Goal: Task Accomplishment & Management: Complete application form

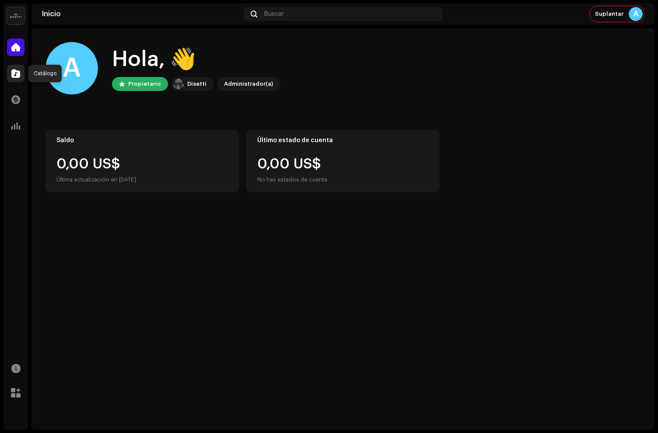
click at [21, 75] on div at bounding box center [15, 73] width 17 height 17
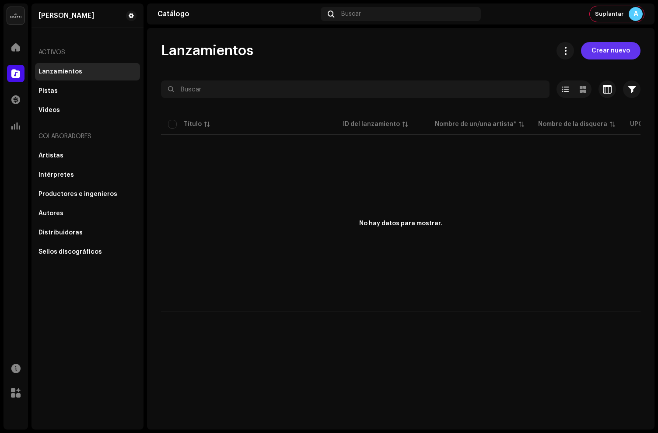
click at [606, 56] on span "Crear nuevo" at bounding box center [610, 50] width 38 height 17
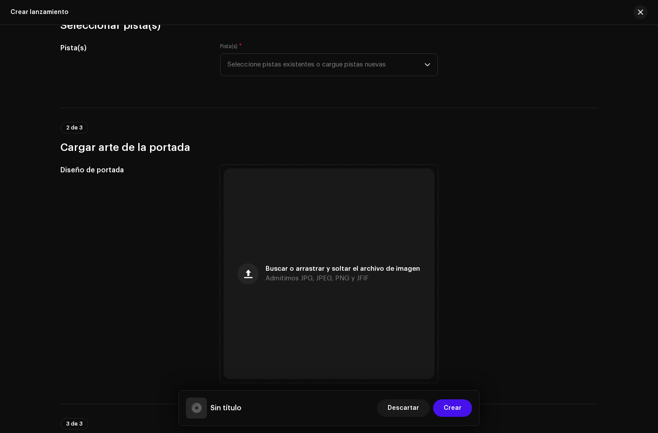
scroll to position [114, 0]
click at [597, 1] on div "Crear lanzamiento" at bounding box center [329, 12] width 658 height 25
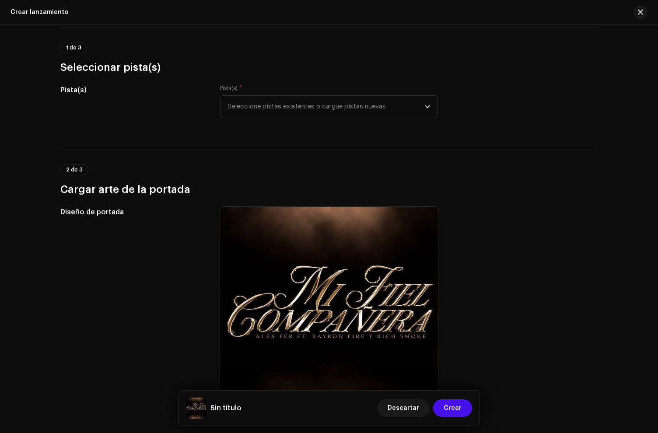
scroll to position [79, 0]
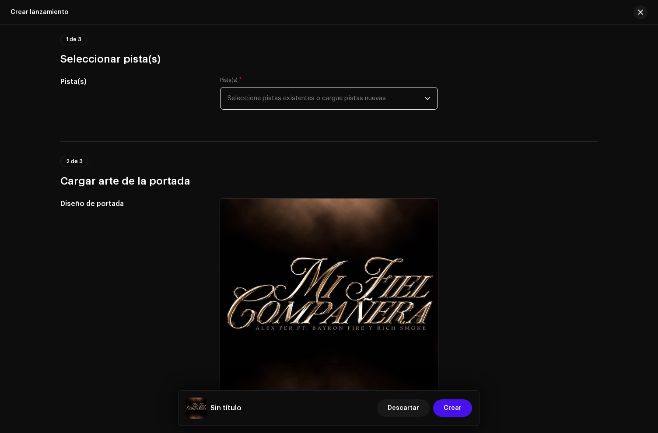
click at [272, 95] on span "Seleccione pistas existentes o cargue pistas nuevas" at bounding box center [325, 98] width 197 height 22
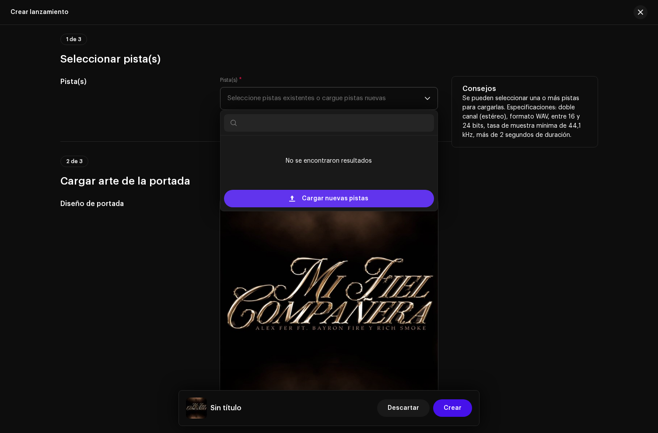
click at [310, 204] on span "Cargar nuevas pistas" at bounding box center [335, 198] width 66 height 17
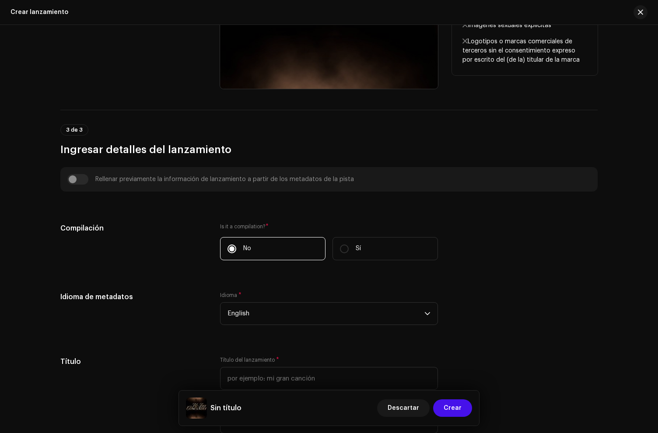
scroll to position [657, 0]
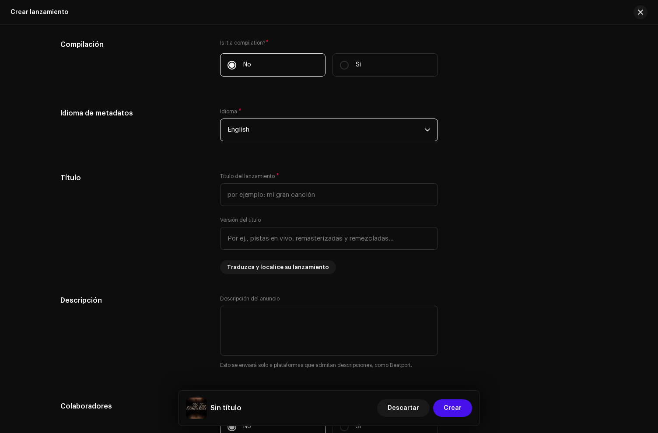
click at [248, 128] on span "English" at bounding box center [325, 130] width 197 height 22
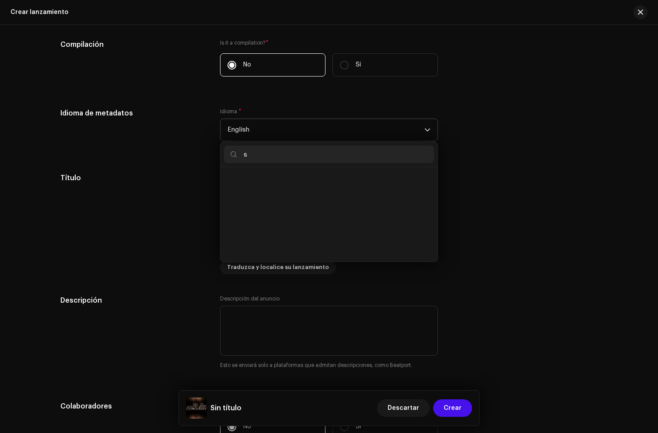
scroll to position [0, 0]
type input "spa"
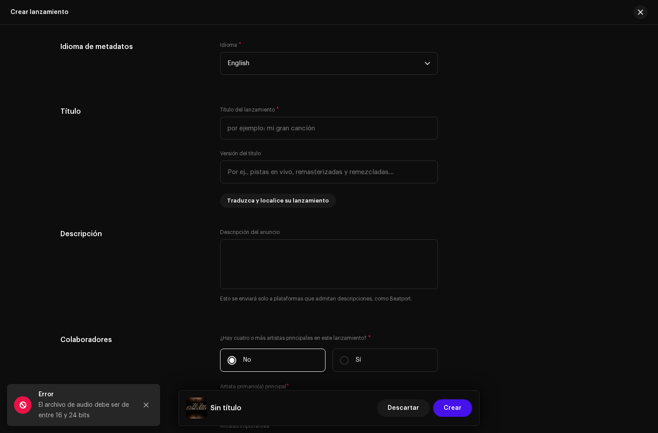
scroll to position [590, 0]
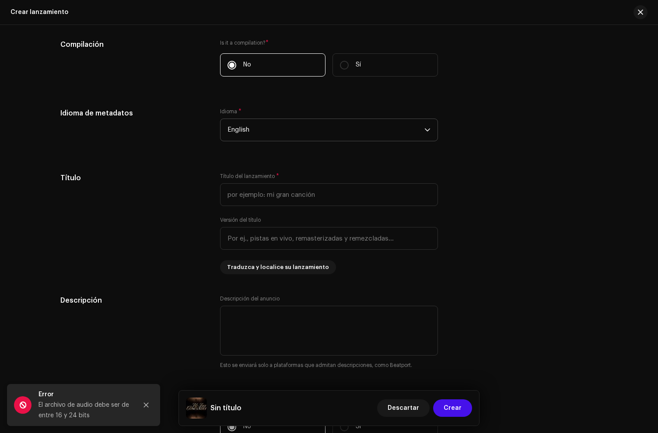
click at [256, 134] on span "English" at bounding box center [325, 130] width 197 height 22
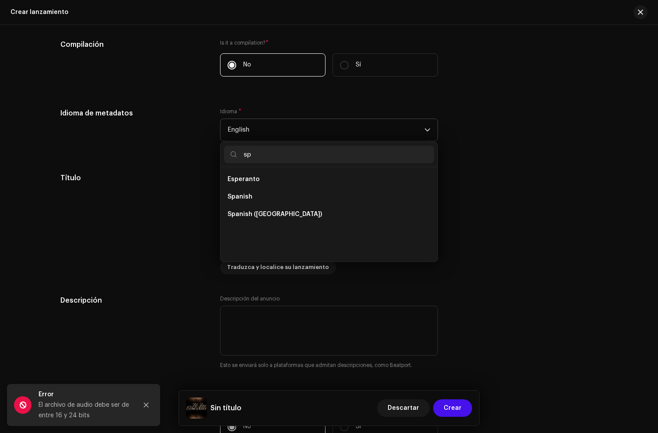
scroll to position [0, 0]
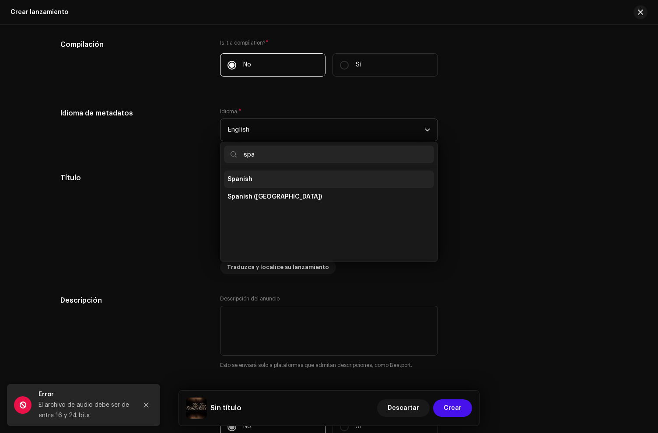
type input "spa"
click at [278, 174] on li "Spanish" at bounding box center [329, 178] width 210 height 17
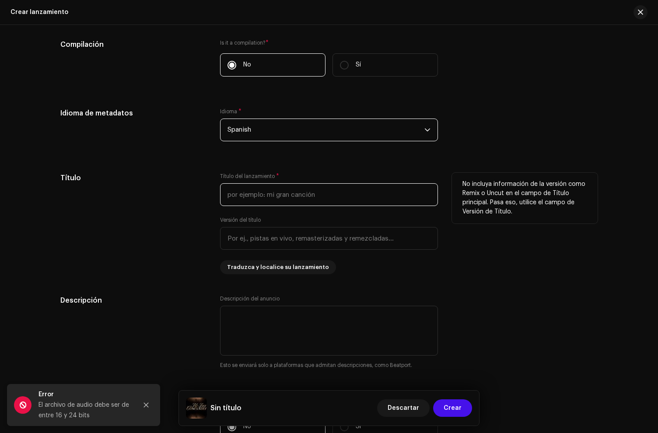
click at [255, 191] on input "text" at bounding box center [329, 194] width 218 height 23
type input "Mi Fiel Compañera"
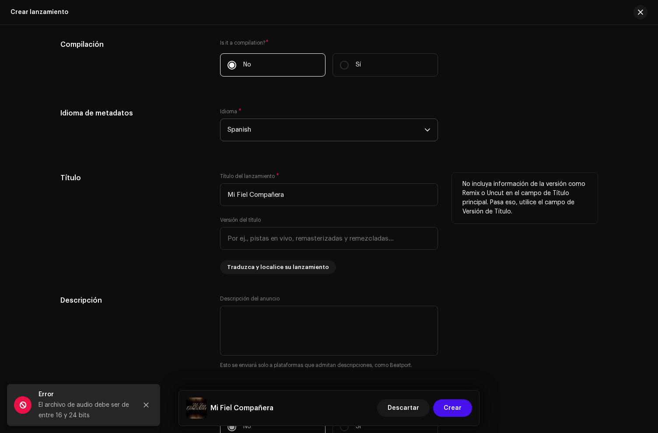
click at [132, 205] on div "Título" at bounding box center [133, 223] width 146 height 101
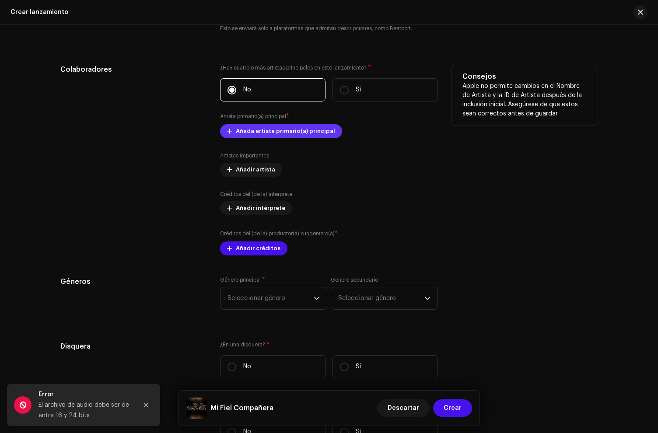
scroll to position [928, 0]
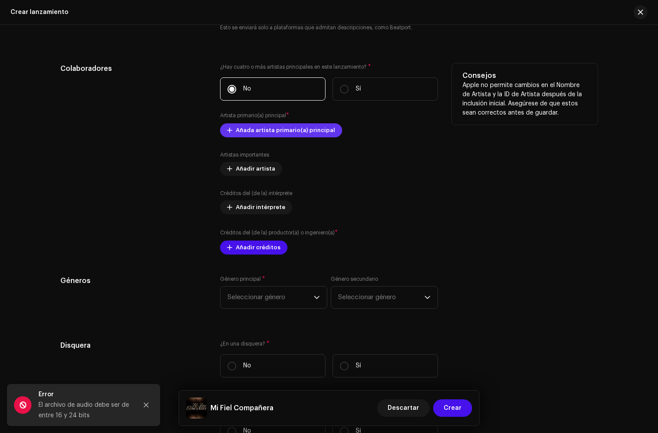
click at [257, 136] on span "Añada artista primario(a) principal" at bounding box center [285, 130] width 99 height 17
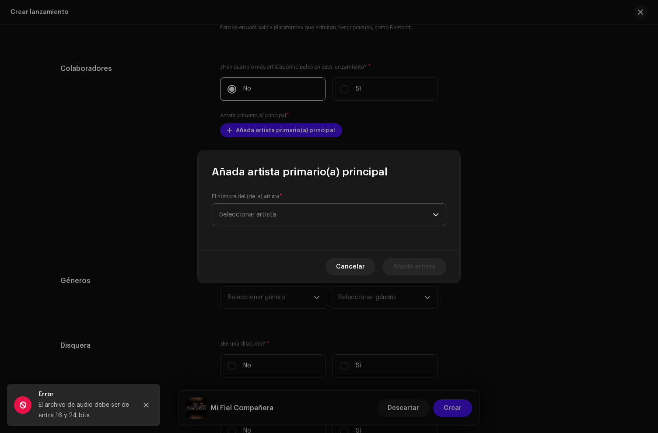
click at [282, 211] on span "Seleccionar artista" at bounding box center [325, 215] width 213 height 22
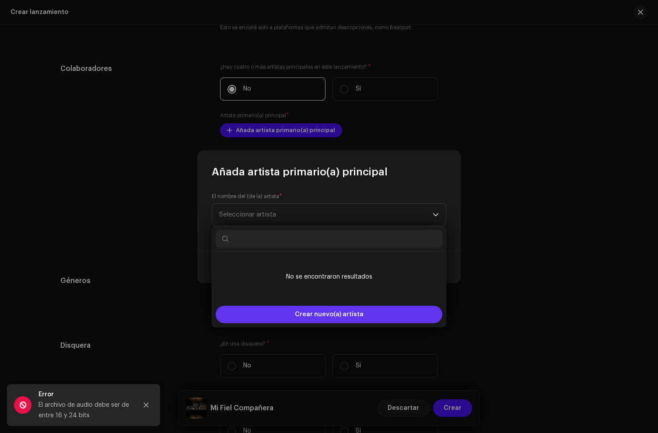
click at [290, 322] on div "Crear nuevo(a) artista" at bounding box center [329, 314] width 226 height 17
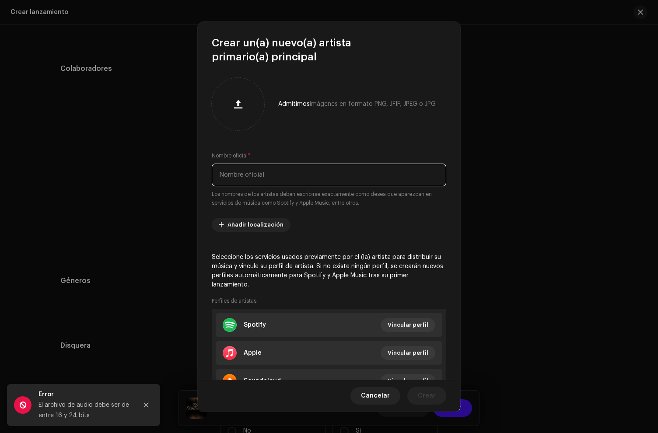
click at [264, 181] on input "text" at bounding box center [329, 175] width 234 height 23
type input "[PERSON_NAME]"
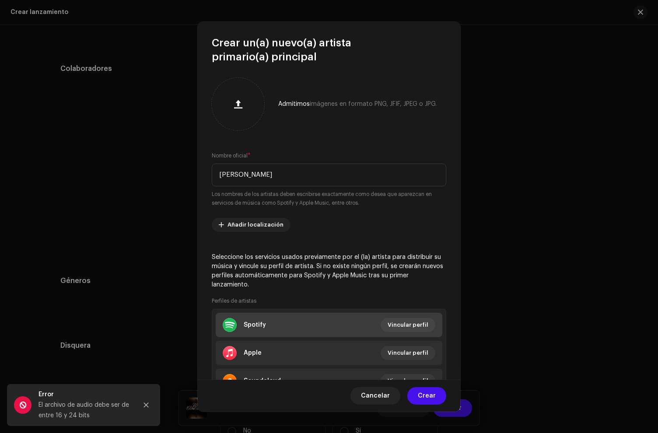
click at [258, 316] on li "Spotify Vincular perfil" at bounding box center [329, 325] width 226 height 24
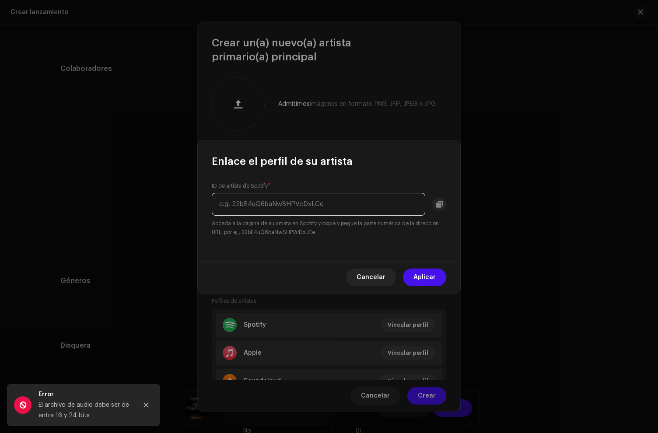
click at [266, 205] on input "text" at bounding box center [318, 204] width 213 height 23
paste input "6NnQvCLkrl07c3GOimOKHV"
type input "6NnQvCLkrl07c3GOimOKHV"
click at [423, 271] on span "Aplicar" at bounding box center [424, 276] width 22 height 17
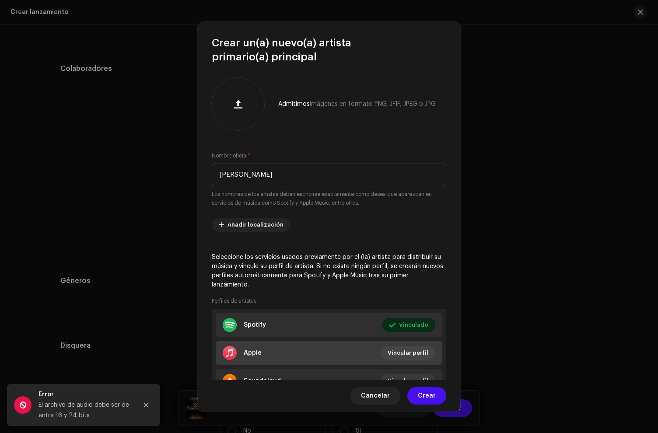
click at [274, 350] on li "Apple Vincular perfil" at bounding box center [329, 353] width 226 height 24
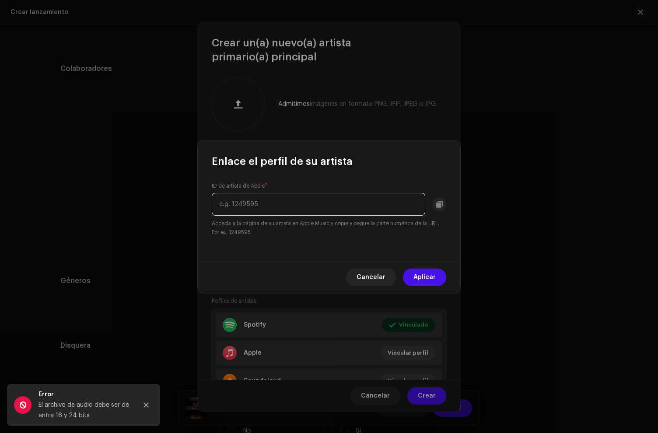
click at [274, 205] on input "text" at bounding box center [318, 204] width 213 height 23
paste input "1516148724"
type input "1516148724"
drag, startPoint x: 426, startPoint y: 276, endPoint x: 418, endPoint y: 275, distance: 8.8
click at [426, 276] on span "Aplicar" at bounding box center [424, 276] width 22 height 17
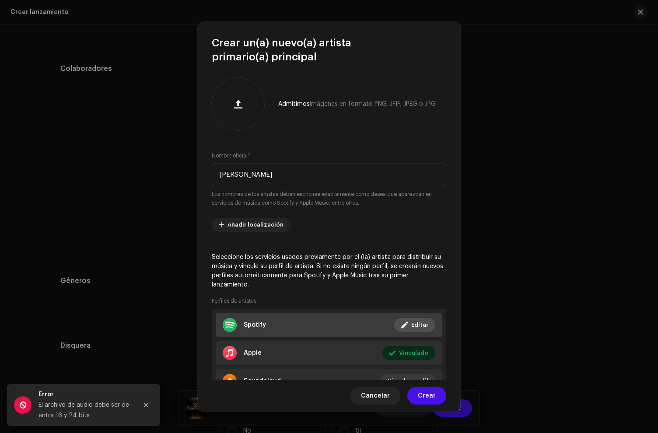
scroll to position [42, 0]
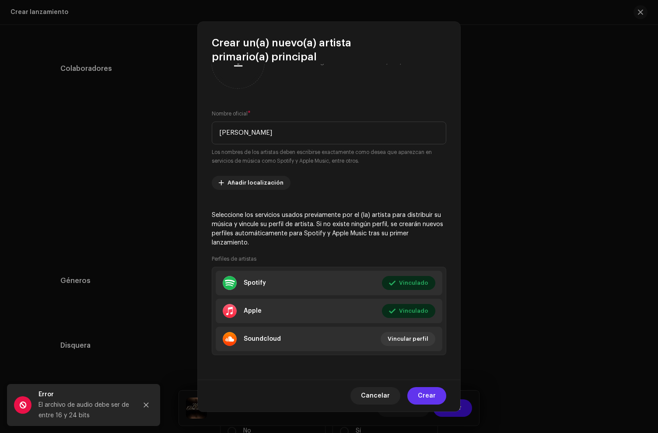
click at [428, 395] on span "Crear" at bounding box center [427, 395] width 18 height 17
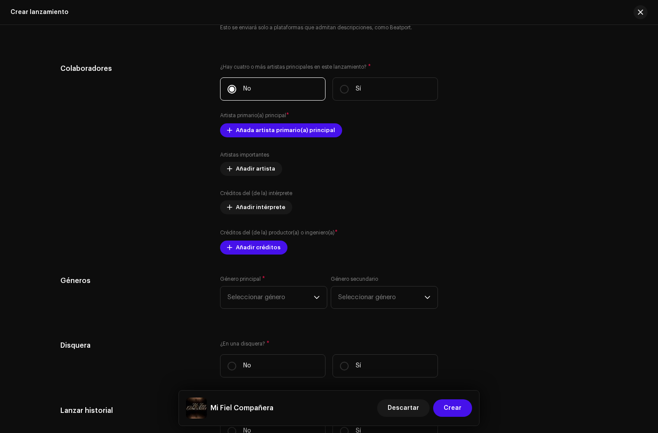
click at [148, 426] on p-toast "Error El archivo de audio debe ser de entre 16 y 24 bits" at bounding box center [83, 429] width 153 height 7
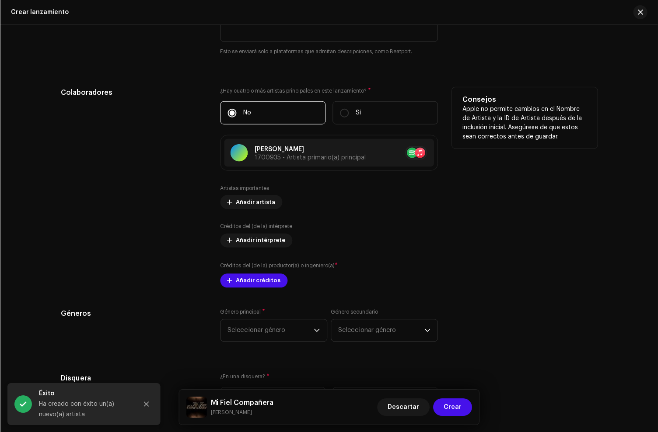
scroll to position [903, 0]
click at [255, 202] on span "Añadir artista" at bounding box center [255, 202] width 39 height 17
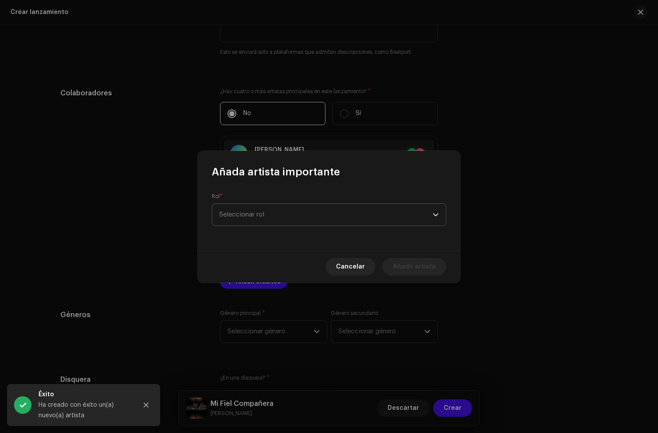
click at [258, 215] on span "Seleccionar rol" at bounding box center [325, 215] width 213 height 22
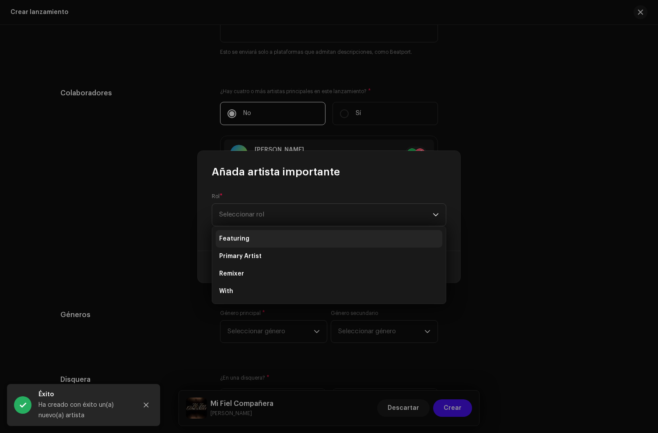
click at [240, 237] on span "Featuring" at bounding box center [234, 238] width 30 height 9
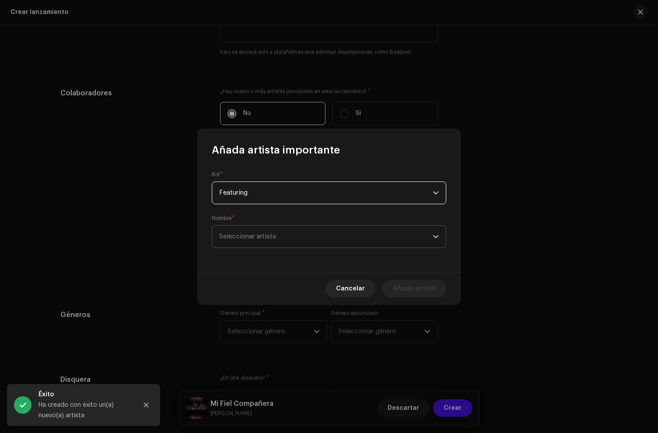
click at [253, 230] on span "Seleccionar artista" at bounding box center [325, 237] width 213 height 22
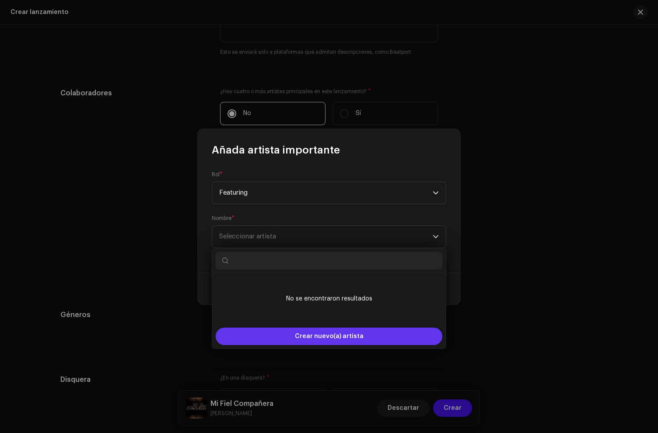
click at [278, 339] on div "Crear nuevo(a) artista" at bounding box center [329, 335] width 226 height 17
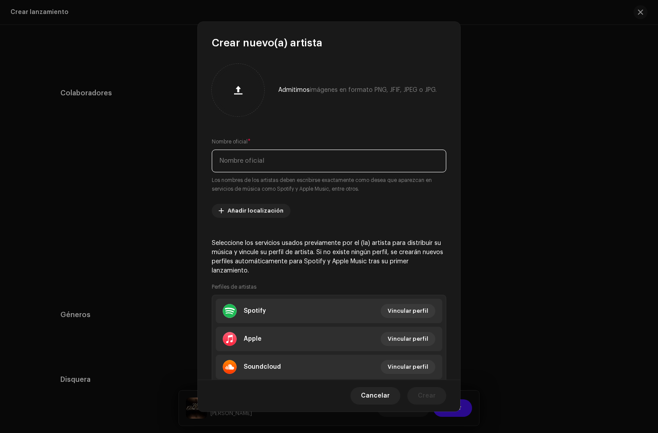
drag, startPoint x: 293, startPoint y: 152, endPoint x: 304, endPoint y: 192, distance: 41.7
click at [293, 153] on input "text" at bounding box center [329, 161] width 234 height 23
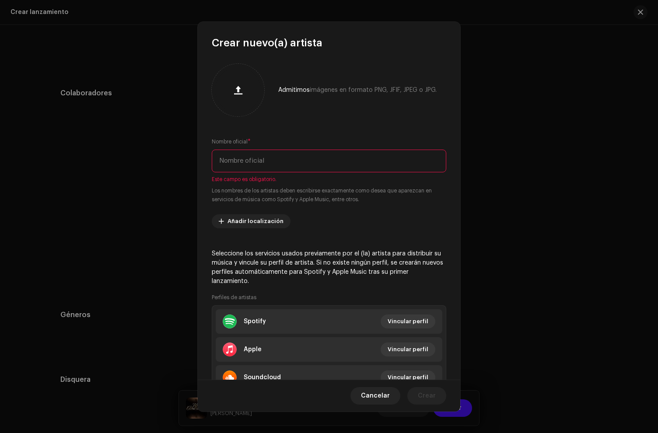
click at [261, 165] on input "text" at bounding box center [329, 161] width 234 height 23
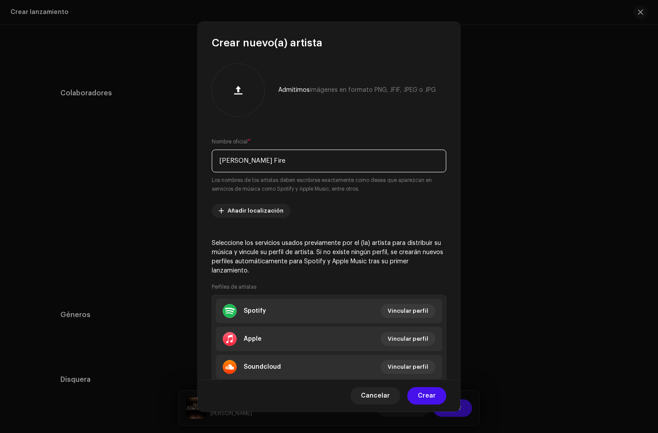
drag, startPoint x: 223, startPoint y: 162, endPoint x: 249, endPoint y: 193, distance: 41.0
click at [223, 162] on input "[PERSON_NAME] Fire" at bounding box center [329, 161] width 234 height 23
click at [284, 162] on input "[PERSON_NAME] Fire" at bounding box center [329, 161] width 234 height 23
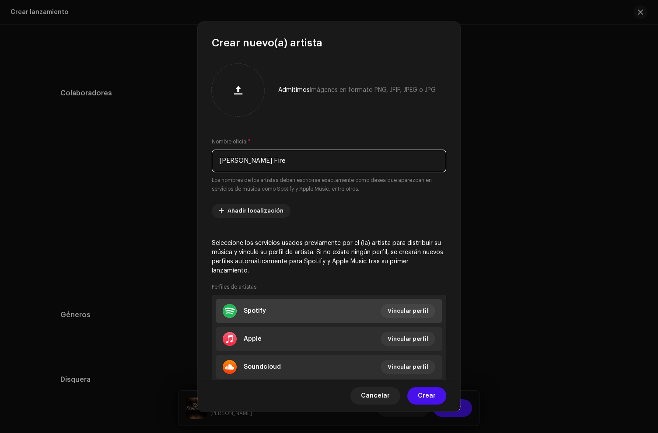
type input "[PERSON_NAME] Fire"
click at [283, 311] on li "Spotify Vincular perfil" at bounding box center [329, 311] width 226 height 24
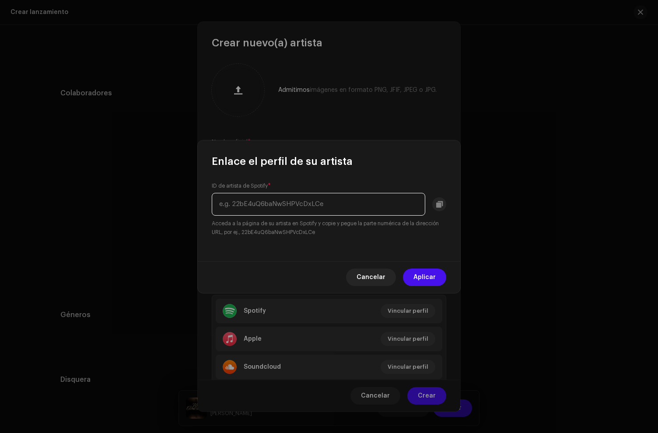
click at [262, 209] on input "text" at bounding box center [318, 204] width 213 height 23
paste input "2IAxPmQzx2NuutHe7ta7gs"
type input "2IAxPmQzx2NuutHe7ta7gs"
click at [434, 279] on span "Aplicar" at bounding box center [424, 276] width 22 height 17
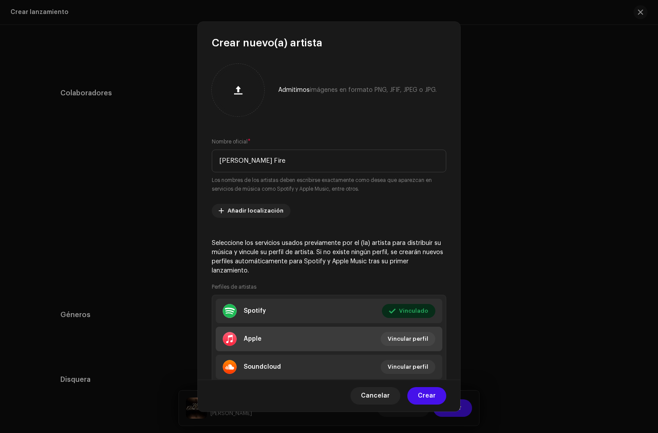
click at [247, 341] on div "Apple" at bounding box center [253, 338] width 18 height 7
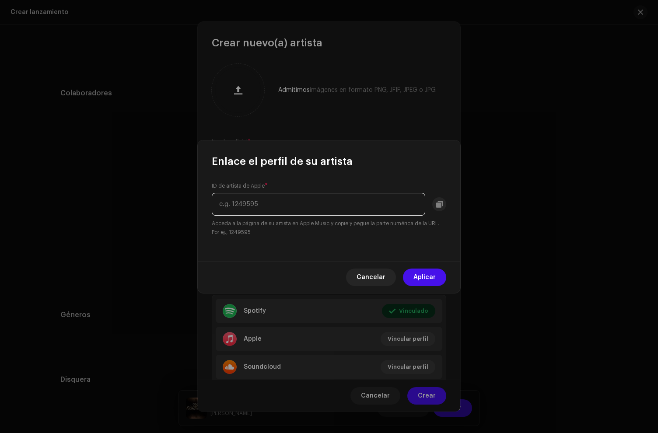
click at [249, 209] on input "text" at bounding box center [318, 204] width 213 height 23
paste input "1410705265"
type input "1410705265"
click at [418, 283] on span "Aplicar" at bounding box center [424, 276] width 22 height 17
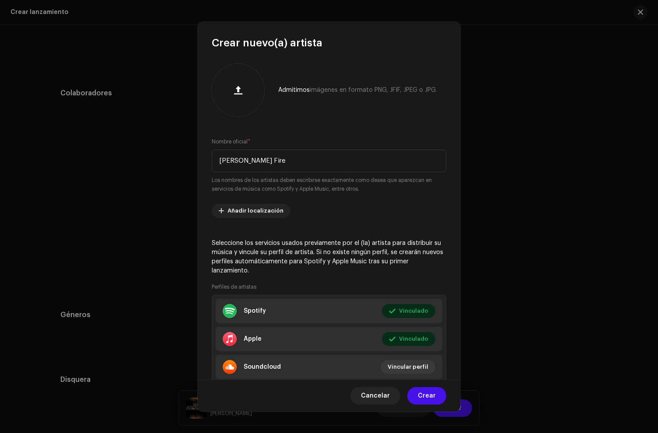
drag, startPoint x: 431, startPoint y: 398, endPoint x: 428, endPoint y: 391, distance: 7.7
click at [431, 397] on span "Crear" at bounding box center [427, 395] width 18 height 17
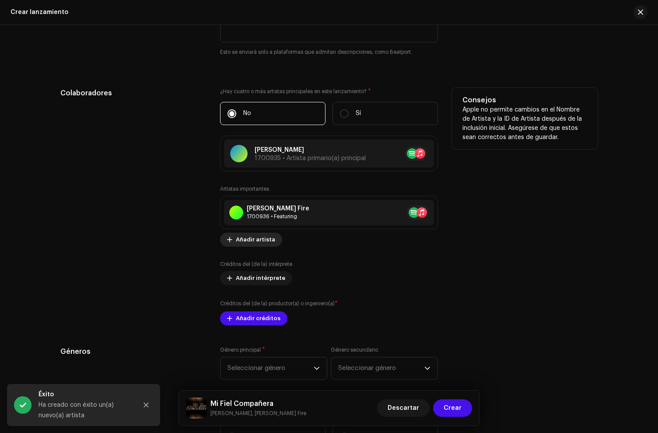
click at [242, 243] on span "Añadir artista" at bounding box center [255, 239] width 39 height 17
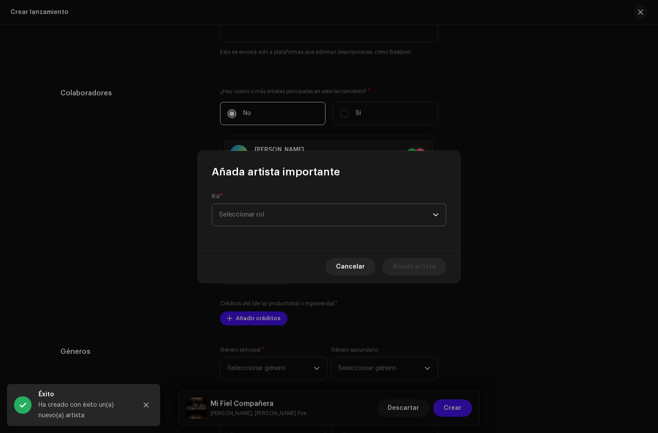
click at [242, 223] on span "Seleccionar rol" at bounding box center [325, 215] width 213 height 22
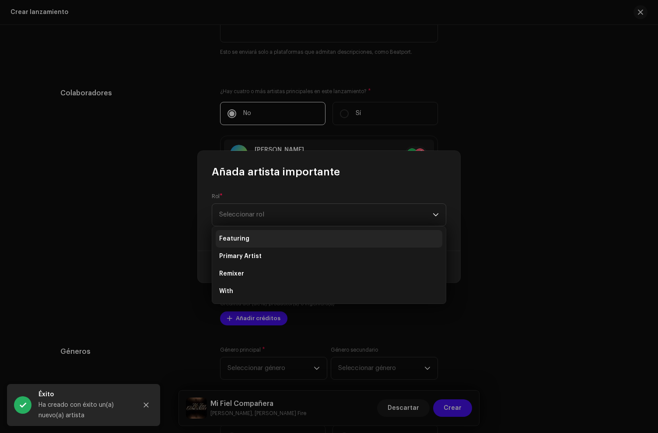
click at [240, 244] on li "Featuring" at bounding box center [329, 238] width 226 height 17
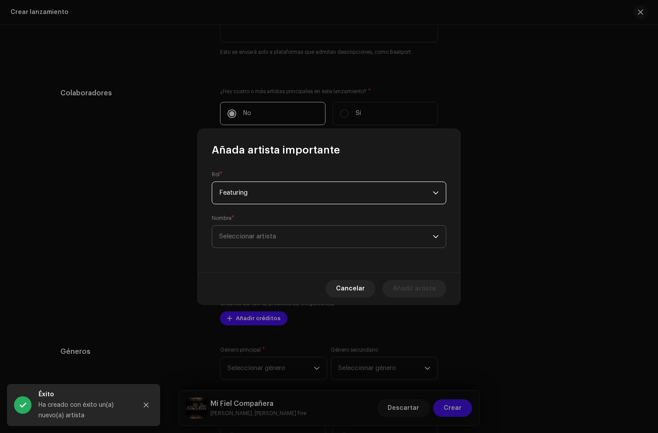
click at [254, 233] on span "Seleccionar artista" at bounding box center [325, 237] width 213 height 22
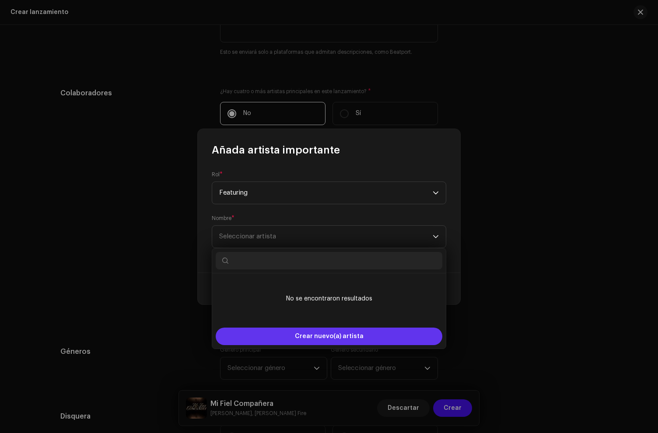
click at [292, 338] on div "Crear nuevo(a) artista" at bounding box center [329, 335] width 226 height 17
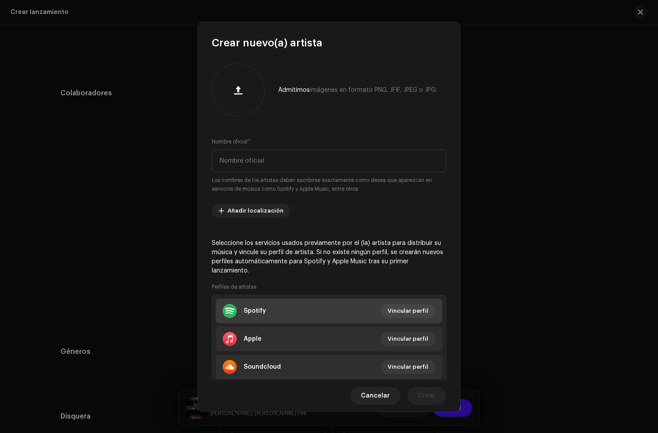
click at [254, 310] on div "Spotify" at bounding box center [255, 310] width 22 height 7
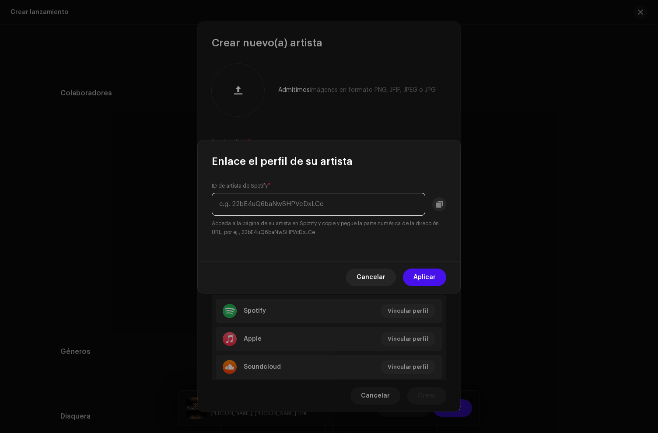
click at [252, 206] on input "text" at bounding box center [318, 204] width 213 height 23
paste input "4rk1vinhJ8JZGYyRQPs2zq"
type input "4rk1vinhJ8JZGYyRQPs2zq"
click at [431, 279] on span "Aplicar" at bounding box center [424, 276] width 22 height 17
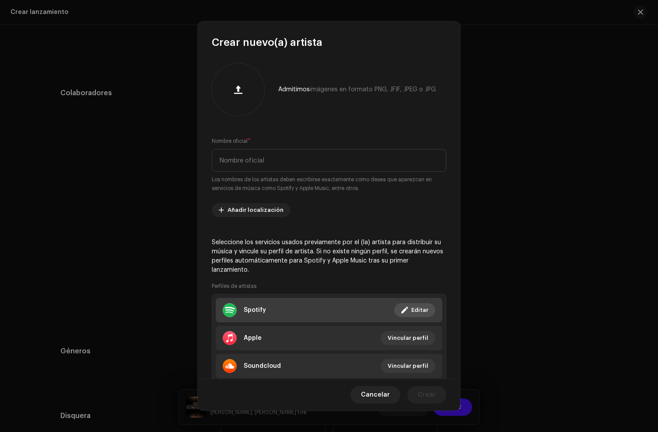
click at [302, 313] on li "Spotify Vinculado Editar" at bounding box center [329, 310] width 226 height 24
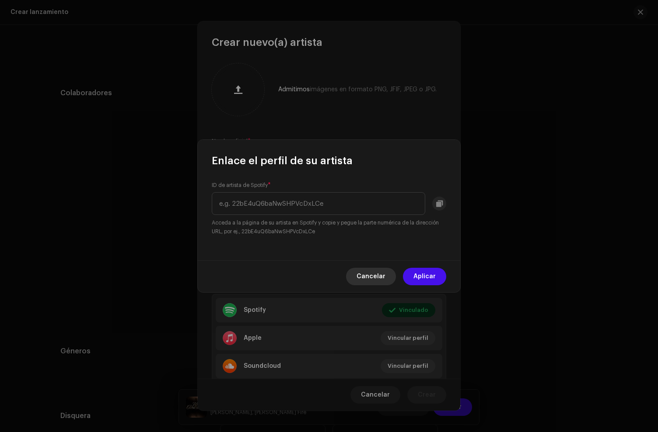
click at [372, 276] on span "Cancelar" at bounding box center [370, 276] width 29 height 17
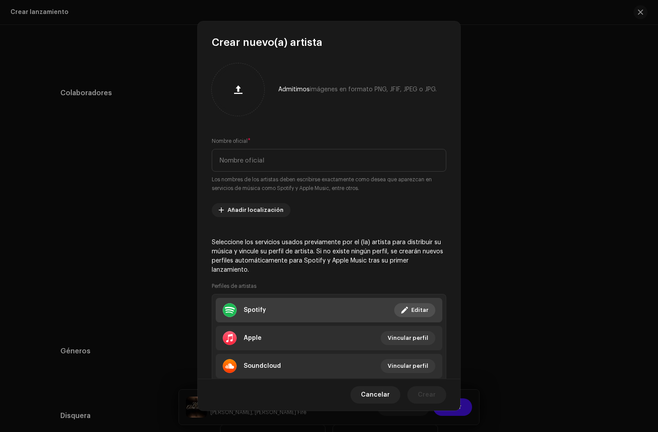
click at [297, 314] on li "Spotify Vinculado Editar" at bounding box center [329, 310] width 226 height 24
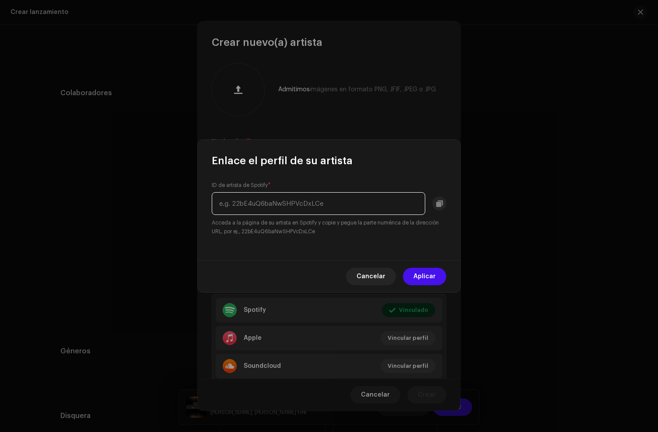
paste input "4rk1vinhJ8JZGYyRQPs2zq"
type input "4rk1vinhJ8JZGYyRQPs2zq"
click at [422, 271] on span "Aplicar" at bounding box center [424, 276] width 22 height 17
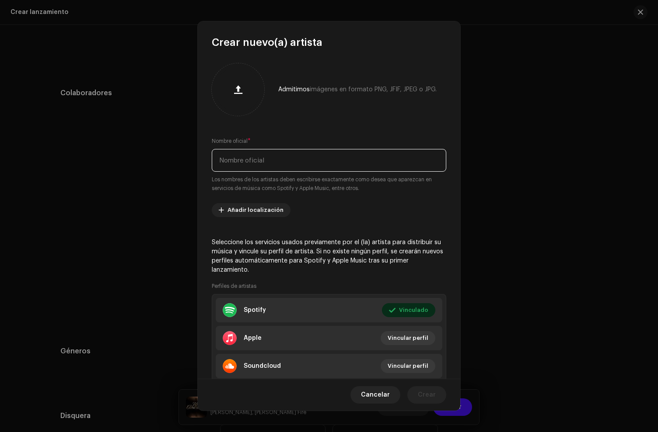
click at [266, 164] on input "text" at bounding box center [329, 160] width 234 height 23
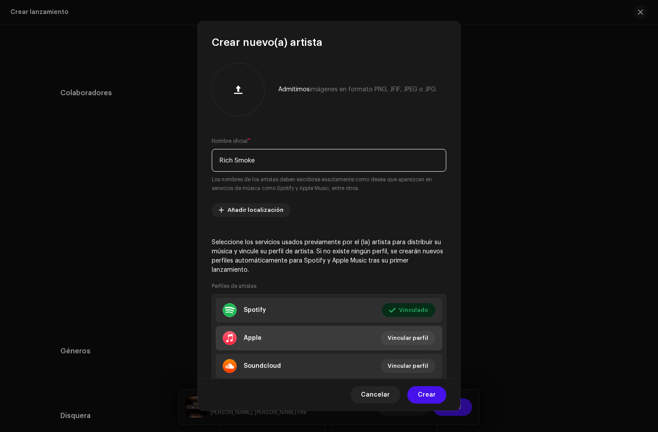
type input "Rich Smoke"
click at [263, 338] on li "Apple Vincular perfil" at bounding box center [329, 338] width 226 height 24
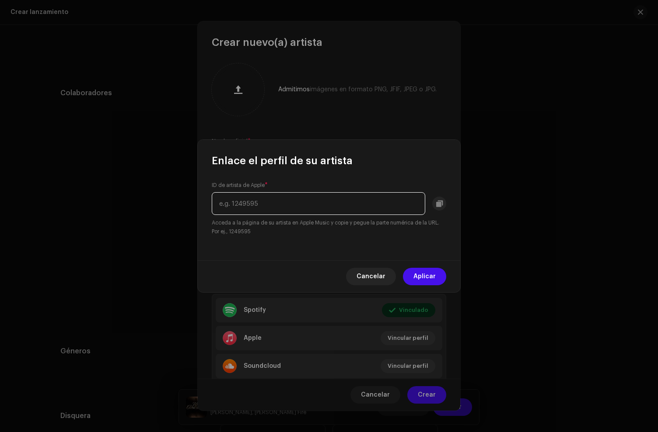
click at [255, 205] on input "text" at bounding box center [318, 203] width 213 height 23
paste input "1733147819"
type input "1733147819"
click at [433, 278] on span "Aplicar" at bounding box center [424, 276] width 22 height 17
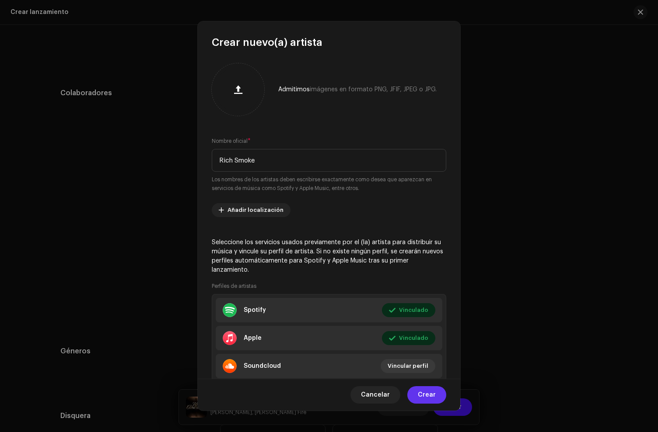
click at [421, 396] on span "Crear" at bounding box center [427, 394] width 18 height 17
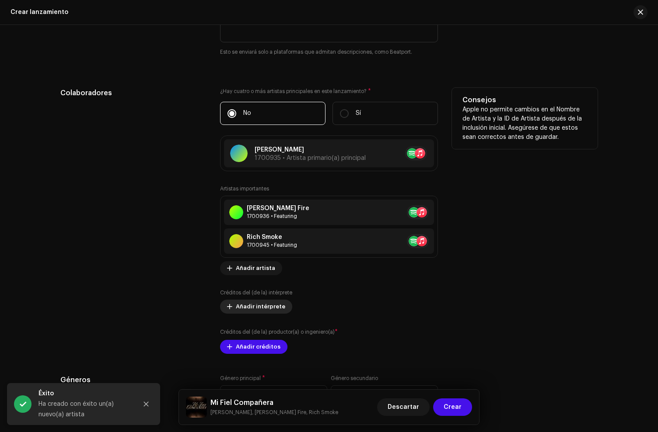
click at [240, 306] on span "Añadir intérprete" at bounding box center [260, 306] width 49 height 17
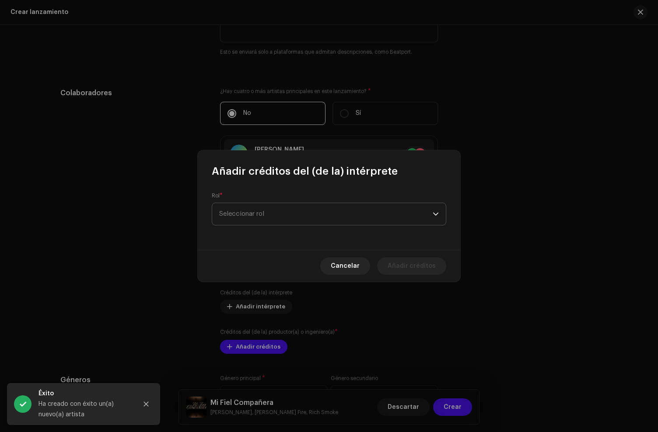
click at [233, 220] on span "Seleccionar rol" at bounding box center [325, 214] width 213 height 22
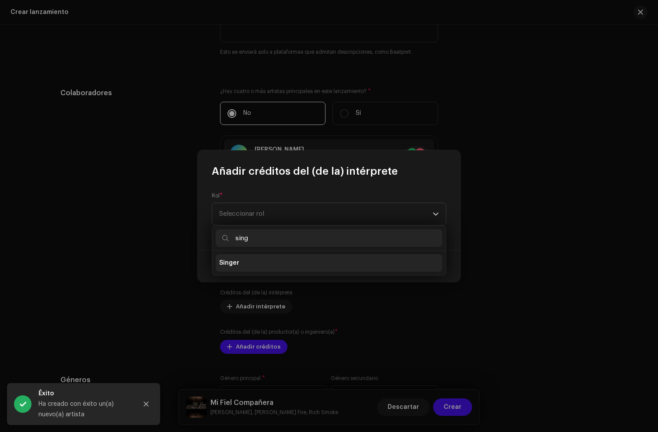
type input "sing"
click at [231, 271] on li "Singer" at bounding box center [329, 262] width 226 height 17
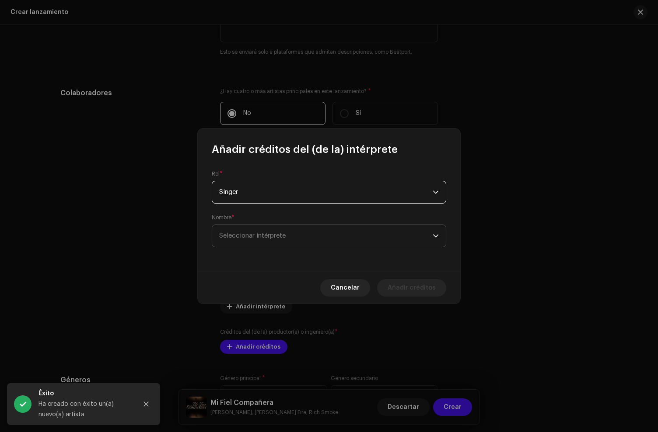
click at [247, 238] on span "Seleccionar intérprete" at bounding box center [252, 236] width 66 height 7
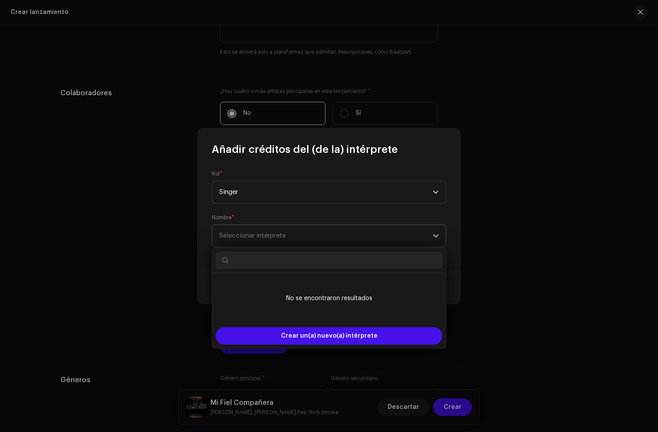
click at [248, 246] on span "Seleccionar intérprete" at bounding box center [325, 236] width 213 height 22
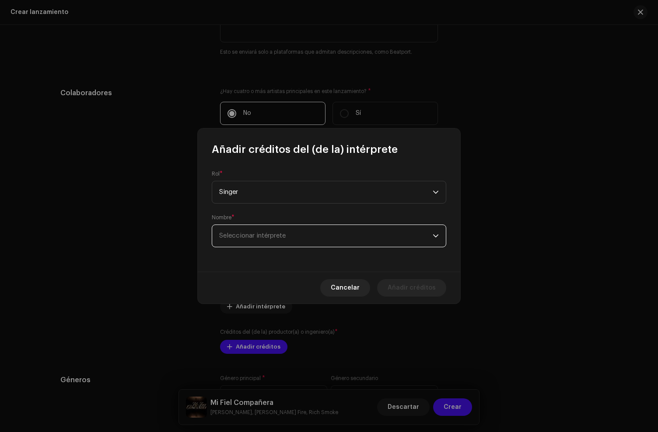
click at [254, 258] on div "Rol * Singer Nombre * Seleccionar intérprete" at bounding box center [329, 214] width 262 height 115
click at [254, 232] on span "Seleccionar intérprete" at bounding box center [325, 236] width 213 height 22
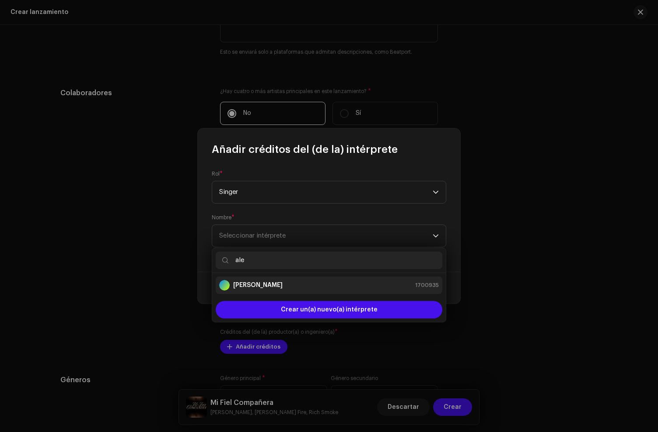
type input "ale"
click at [267, 282] on div "[PERSON_NAME] 1700935" at bounding box center [328, 285] width 219 height 10
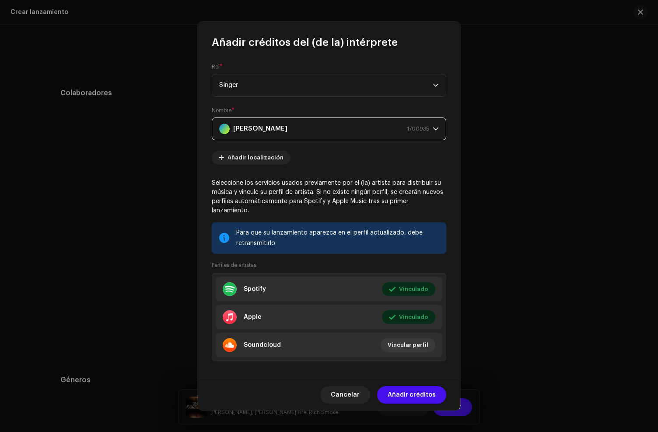
click at [413, 385] on div "Cancelar Añadir créditos" at bounding box center [329, 395] width 262 height 32
click at [411, 389] on span "Añadir créditos" at bounding box center [411, 394] width 48 height 17
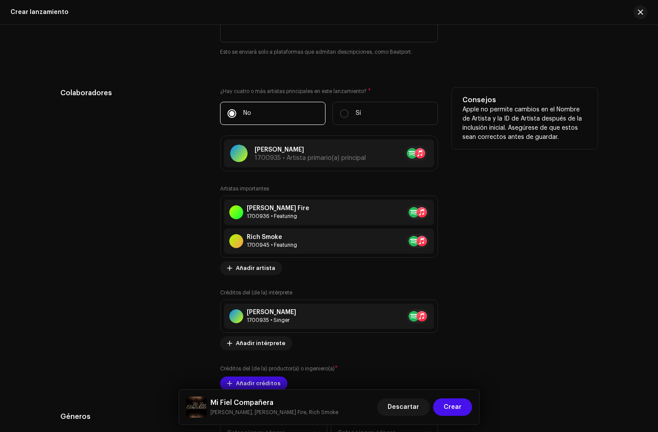
scroll to position [1032, 0]
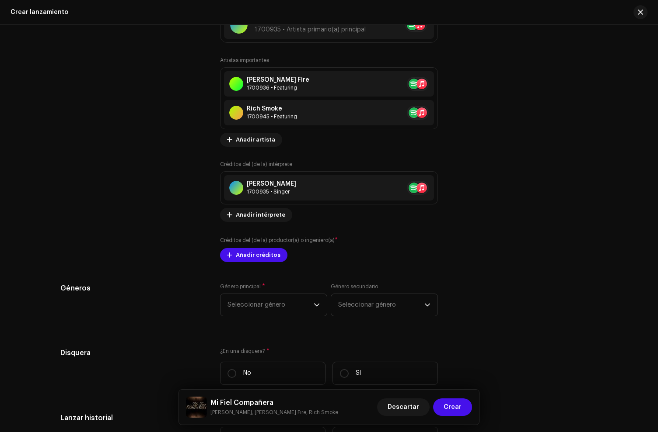
click at [245, 247] on div "Créditos del (de la) productor(a) o ingeniero(a) * Añadir créditos" at bounding box center [329, 249] width 218 height 26
click at [245, 251] on span "Añadir créditos" at bounding box center [258, 255] width 45 height 17
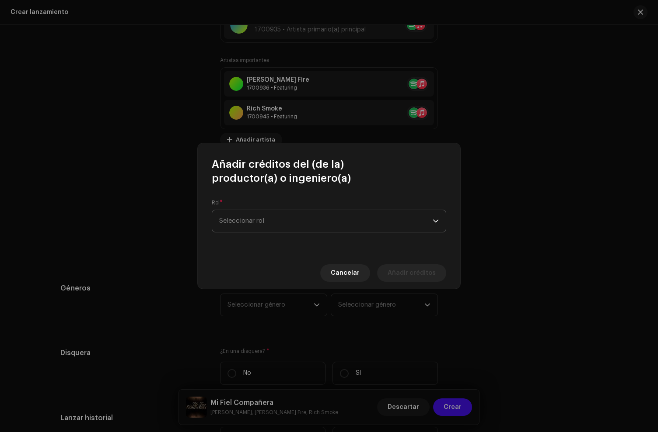
click at [253, 213] on span "Seleccionar rol" at bounding box center [325, 221] width 213 height 22
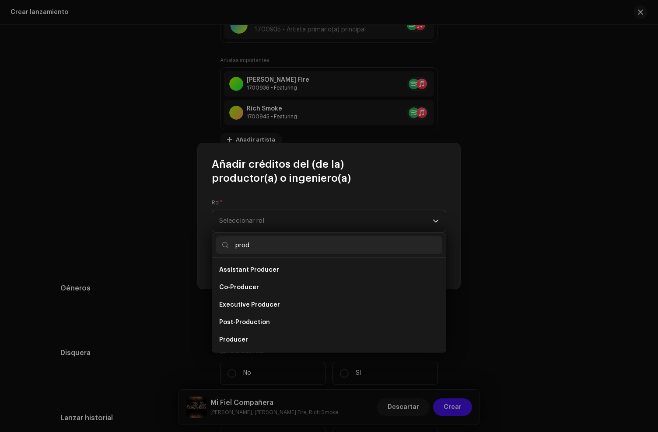
scroll to position [14, 0]
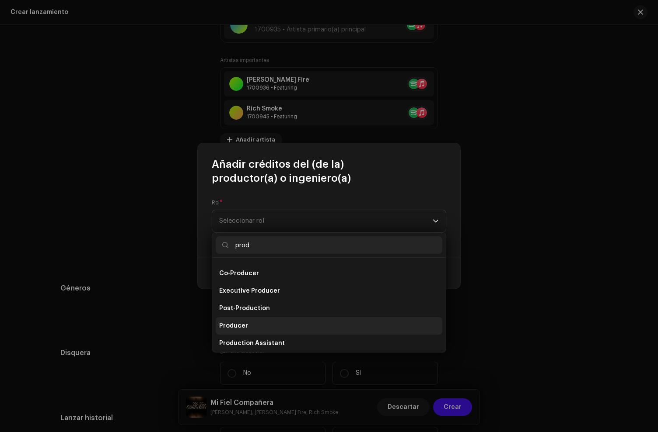
type input "prod"
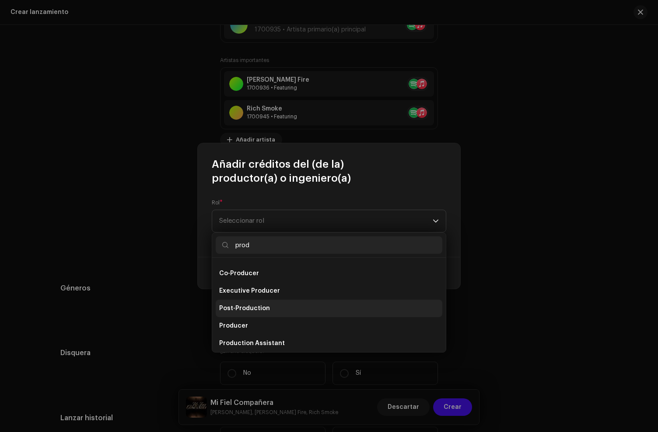
drag, startPoint x: 249, startPoint y: 320, endPoint x: 245, endPoint y: 299, distance: 21.3
click at [249, 320] on li "Producer" at bounding box center [329, 325] width 226 height 17
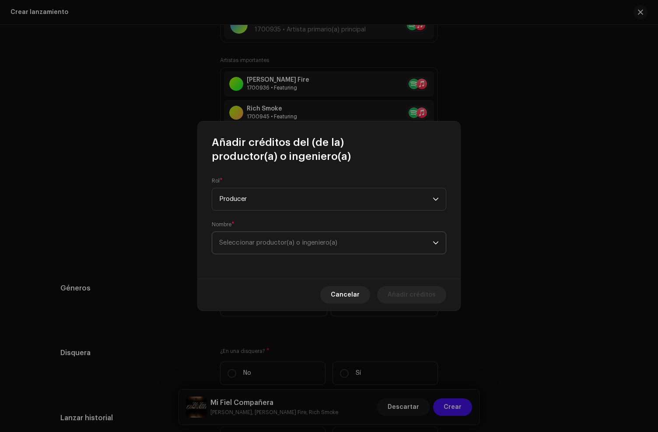
drag, startPoint x: 243, startPoint y: 261, endPoint x: 246, endPoint y: 248, distance: 14.0
click at [243, 261] on div "Rol * Producer Nombre * Seleccionar productor(a) o ingeniero(a)" at bounding box center [329, 221] width 262 height 115
click at [246, 248] on span "Seleccionar productor(a) o ingeniero(a)" at bounding box center [325, 243] width 213 height 22
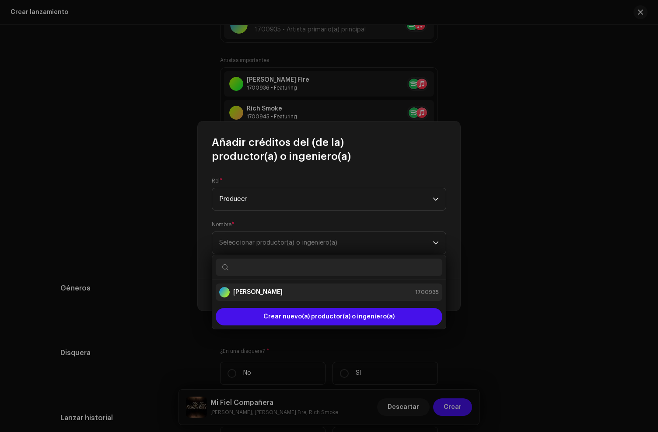
click at [247, 289] on strong "[PERSON_NAME]" at bounding box center [257, 292] width 49 height 9
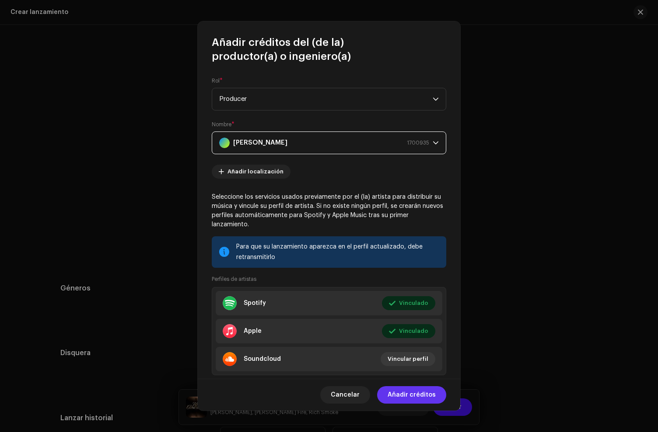
click at [397, 396] on span "Añadir créditos" at bounding box center [411, 394] width 48 height 17
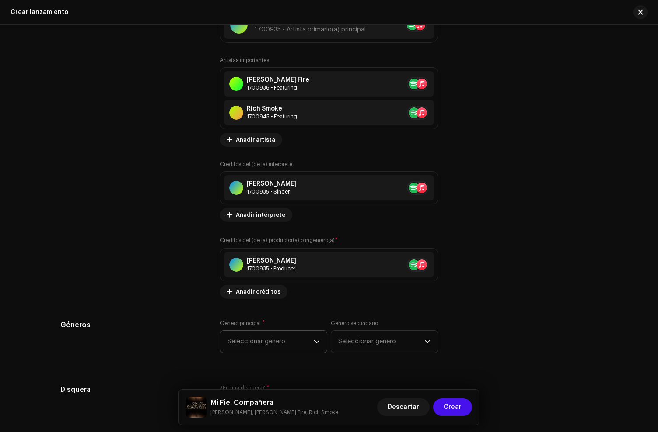
click at [249, 341] on span "Seleccionar género" at bounding box center [270, 342] width 86 height 22
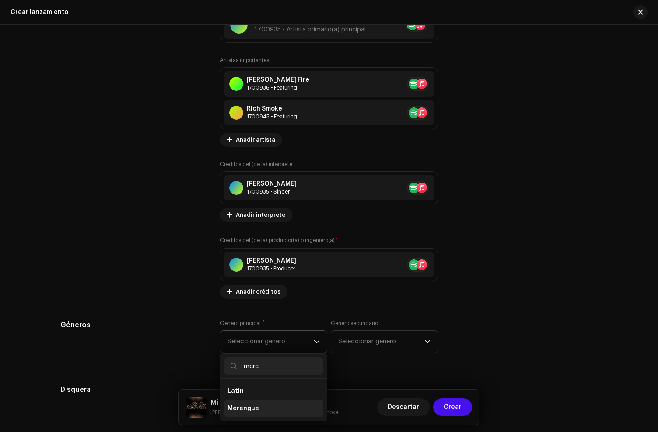
type input "mere"
click at [253, 411] on span "Merengue" at bounding box center [242, 408] width 31 height 9
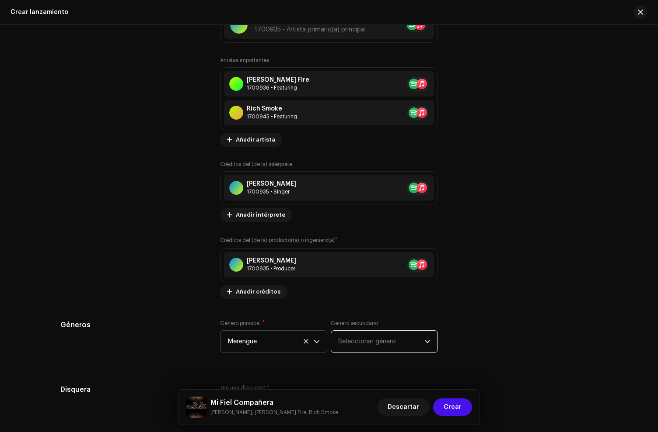
click at [356, 345] on span "Seleccionar género" at bounding box center [381, 342] width 86 height 22
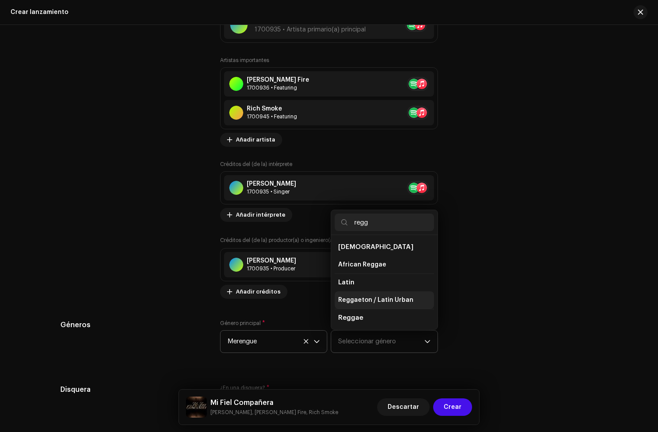
type input "regg"
click at [376, 299] on span "Reggaeton / Latin Urban" at bounding box center [375, 300] width 75 height 9
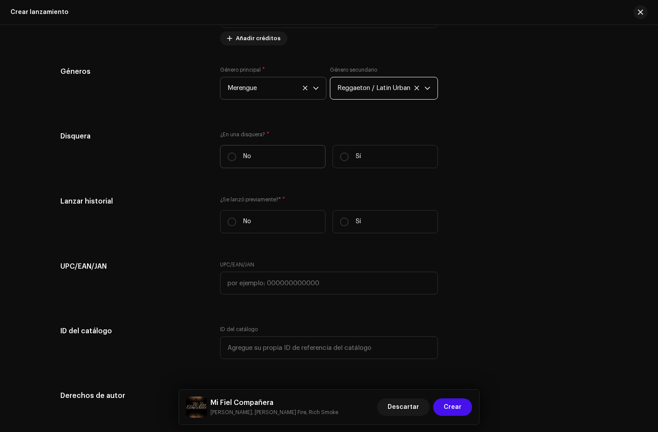
scroll to position [1289, 0]
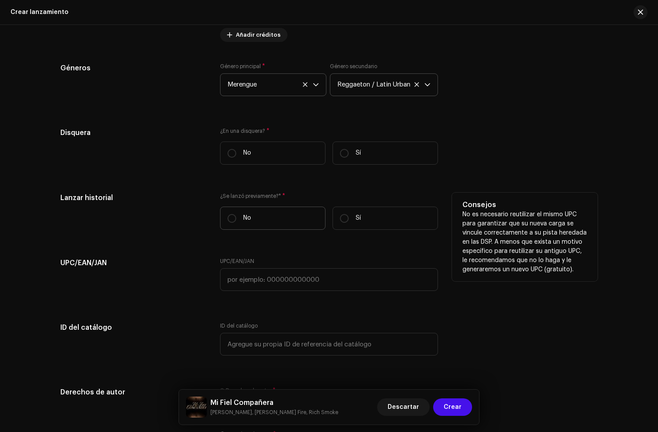
drag, startPoint x: 251, startPoint y: 157, endPoint x: 298, endPoint y: 227, distance: 84.4
click at [252, 158] on label "No" at bounding box center [272, 153] width 105 height 23
click at [236, 158] on input "No" at bounding box center [231, 153] width 9 height 9
radio input "true"
click at [296, 223] on label "No" at bounding box center [272, 218] width 105 height 23
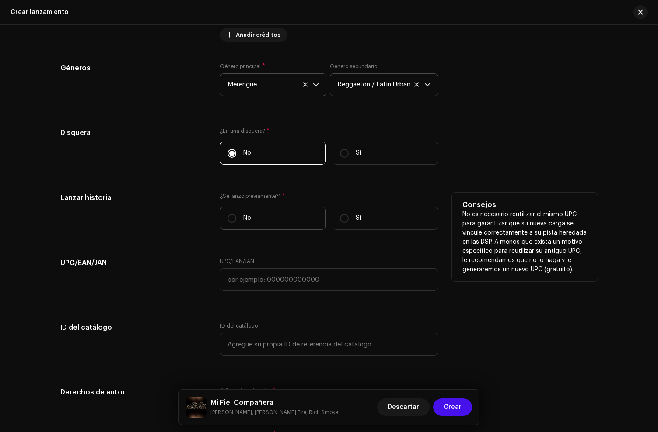
click at [236, 223] on input "No" at bounding box center [231, 218] width 9 height 9
radio input "true"
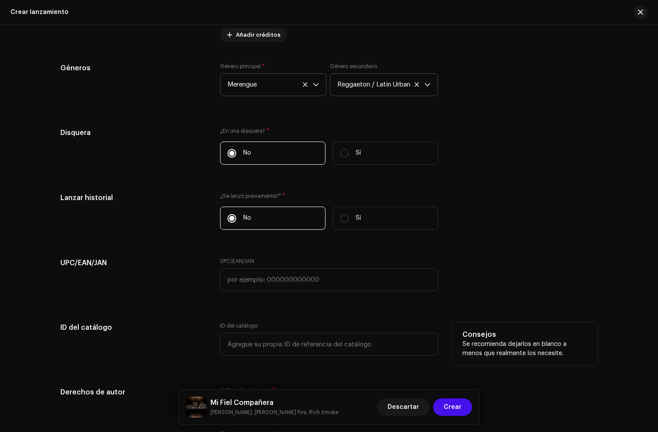
scroll to position [1418, 0]
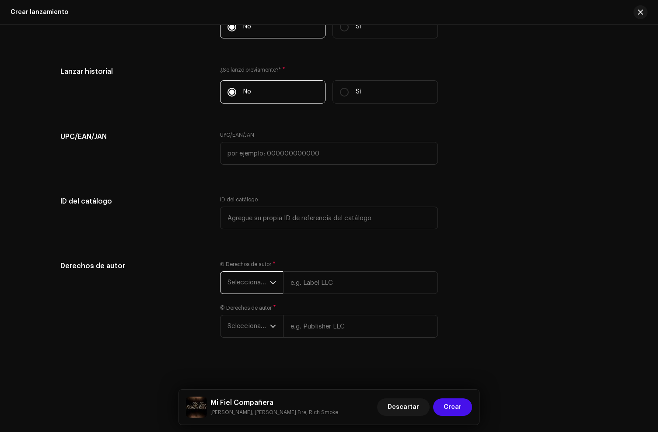
click at [239, 285] on span "Seleccionar año" at bounding box center [248, 283] width 42 height 22
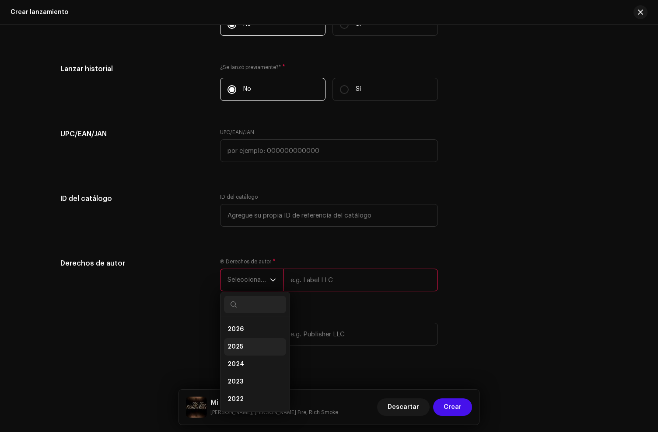
click at [244, 351] on li "2025" at bounding box center [255, 346] width 62 height 17
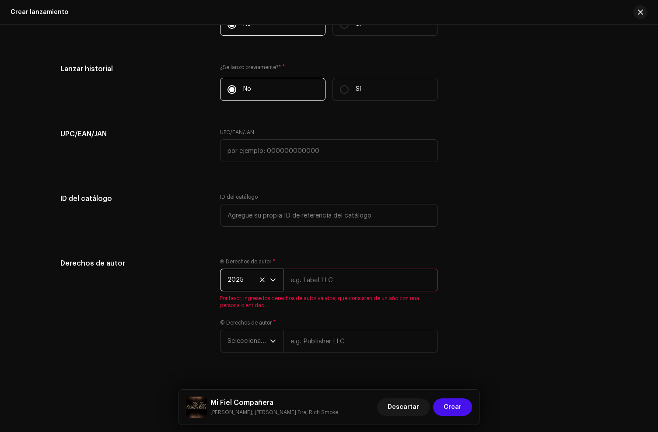
click at [324, 277] on input "text" at bounding box center [360, 280] width 155 height 23
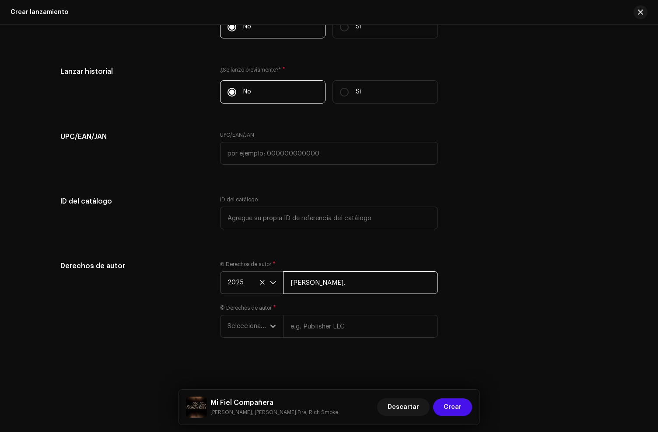
paste input "under exclusive license to Disetti Music LLC"
click at [344, 283] on input "[PERSON_NAME], under exclusive license to [PERSON_NAME] Music LLC" at bounding box center [360, 282] width 155 height 23
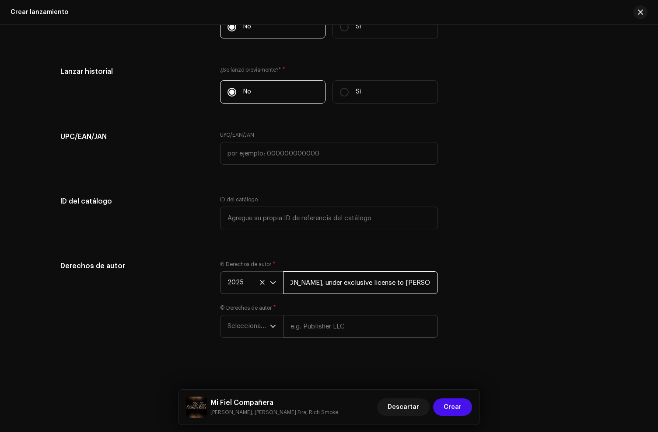
drag, startPoint x: 344, startPoint y: 283, endPoint x: 329, endPoint y: 324, distance: 43.7
click at [333, 323] on div "Ⓟ Derechos de autor * 2025 [PERSON_NAME], under exclusive license to [PERSON_NA…" at bounding box center [329, 304] width 218 height 87
type input "[PERSON_NAME], under exclusive license to [PERSON_NAME] Music LLC"
click at [329, 324] on input "text" at bounding box center [360, 326] width 155 height 23
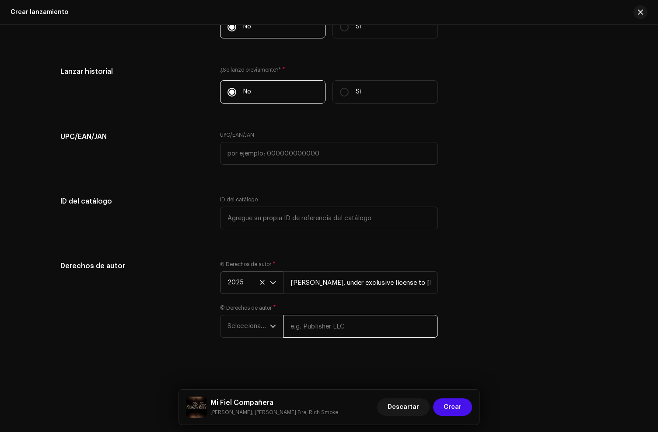
type input "ç"
paste input "[PERSON_NAME], under exclusive license to [PERSON_NAME] Music LLC"
type input "[PERSON_NAME], under exclusive license to [PERSON_NAME] Music LLC"
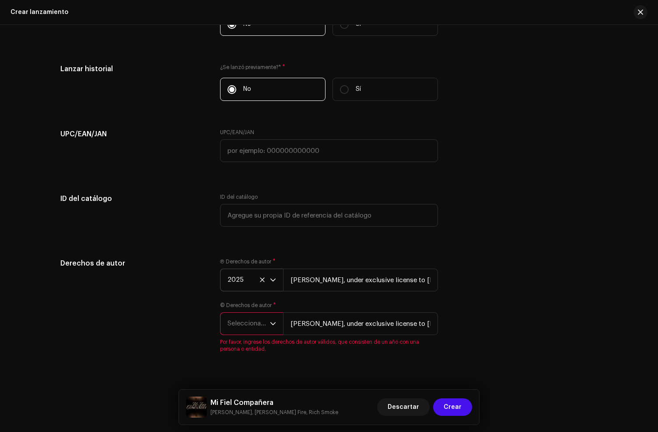
click at [249, 330] on span "Seleccionar año" at bounding box center [248, 324] width 42 height 22
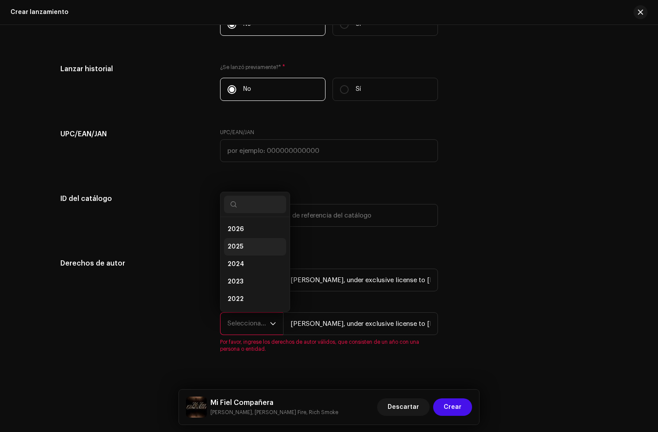
click at [242, 249] on li "2025" at bounding box center [255, 246] width 62 height 17
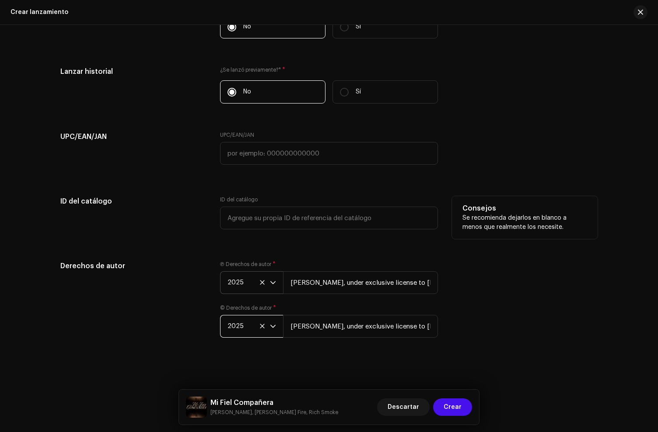
click at [535, 234] on div "Consejos Se recomienda dejarlos en blanco a menos que realmente los necesite." at bounding box center [525, 217] width 146 height 43
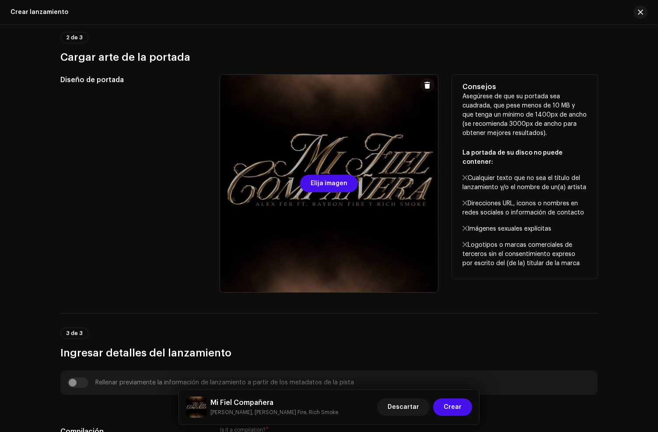
scroll to position [248, 0]
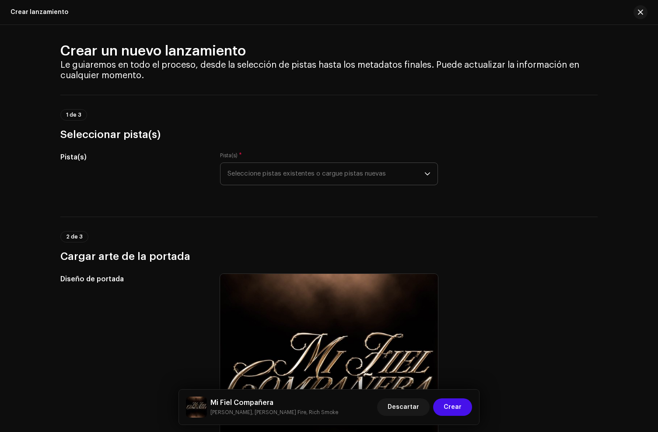
scroll to position [0, 0]
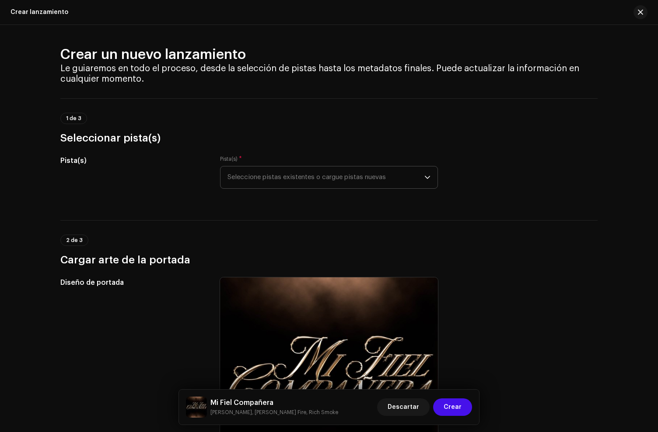
click at [323, 177] on span "Seleccione pistas existentes o cargue pistas nuevas" at bounding box center [325, 178] width 197 height 22
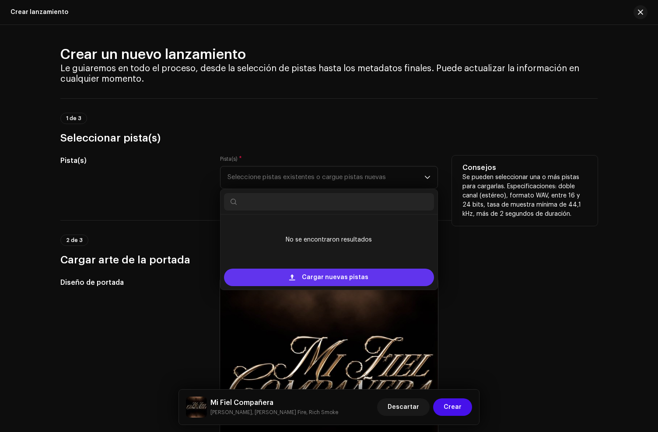
click at [291, 274] on div "Cargar nuevas pistas" at bounding box center [329, 277] width 210 height 17
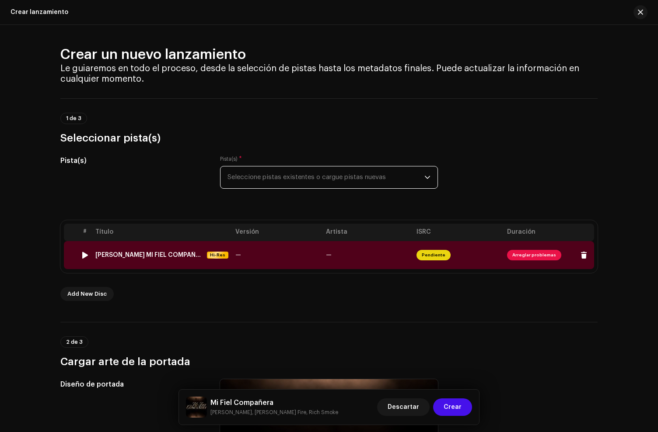
click at [297, 258] on td "—" at bounding box center [277, 255] width 90 height 28
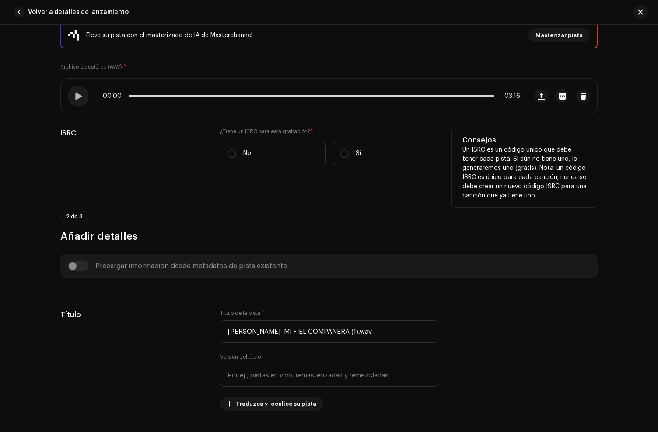
drag, startPoint x: 279, startPoint y: 145, endPoint x: 274, endPoint y: 167, distance: 22.6
click at [279, 145] on label "No" at bounding box center [272, 153] width 105 height 23
click at [236, 150] on input "No" at bounding box center [231, 154] width 9 height 9
radio input "true"
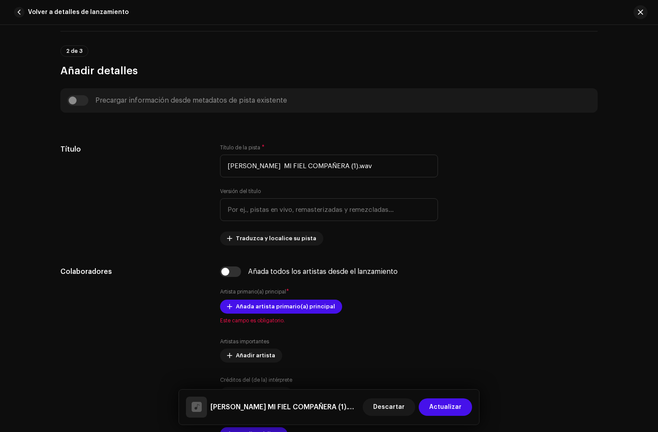
scroll to position [359, 0]
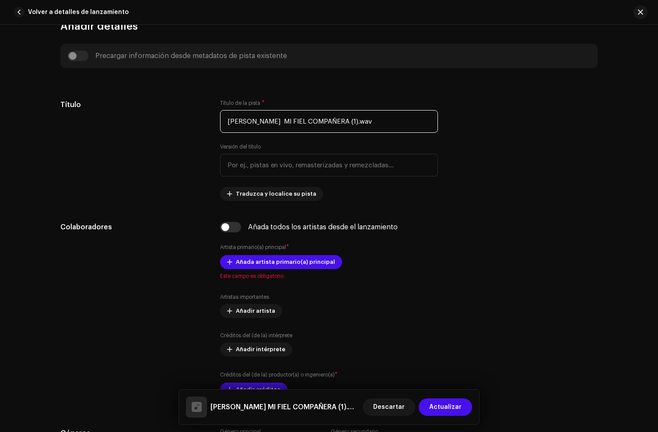
drag, startPoint x: 395, startPoint y: 123, endPoint x: 73, endPoint y: 91, distance: 324.3
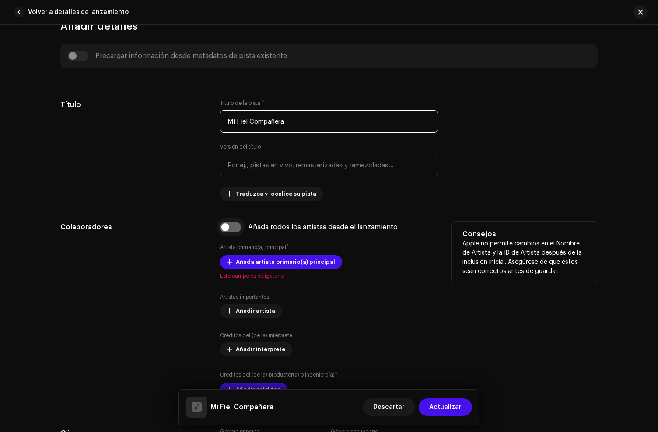
type input "Mi Fiel Compañera"
drag, startPoint x: 226, startPoint y: 226, endPoint x: 236, endPoint y: 227, distance: 10.2
click at [226, 226] on input "checkbox" at bounding box center [230, 227] width 21 height 10
checkbox input "true"
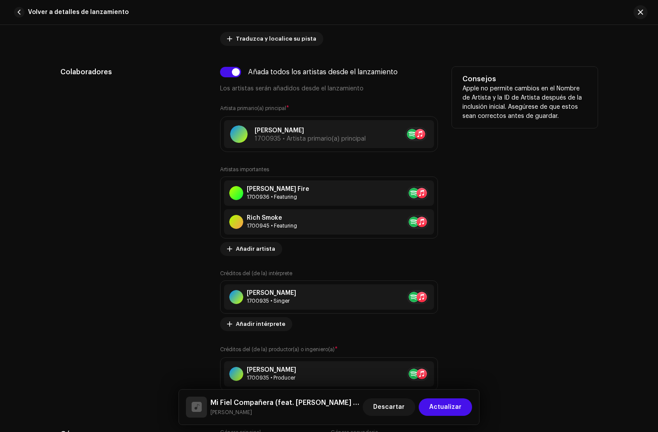
scroll to position [669, 0]
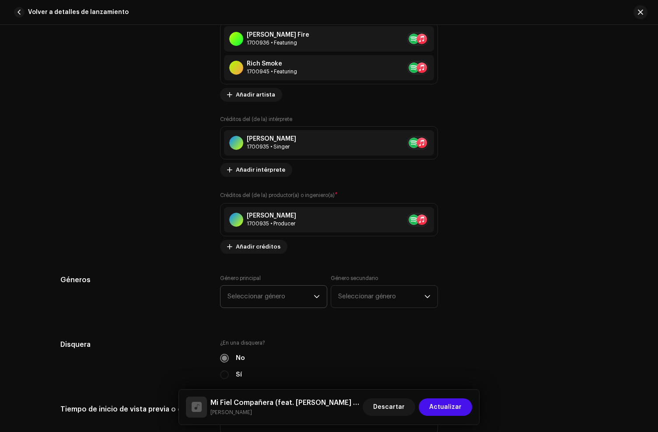
click at [271, 300] on span "Seleccionar género" at bounding box center [270, 297] width 86 height 22
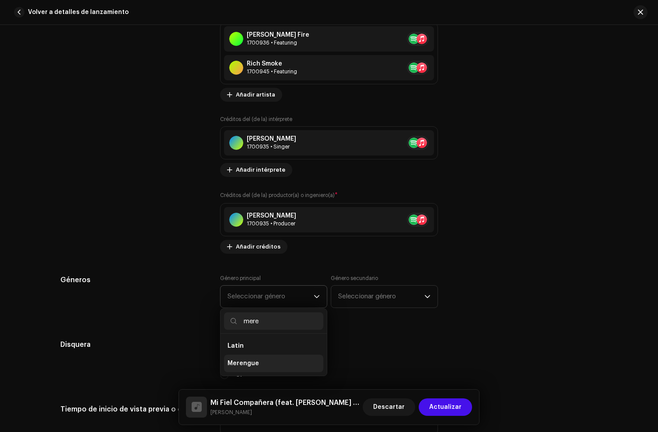
type input "mere"
drag, startPoint x: 287, startPoint y: 365, endPoint x: 319, endPoint y: 335, distance: 44.2
click at [287, 365] on li "Merengue" at bounding box center [273, 363] width 99 height 17
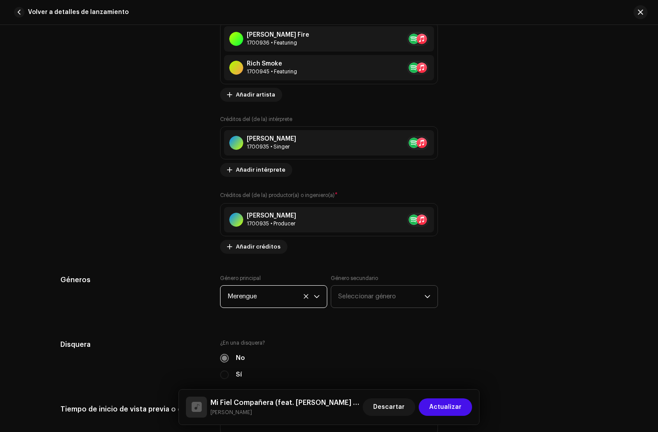
click at [347, 303] on span "Seleccionar género" at bounding box center [381, 297] width 86 height 22
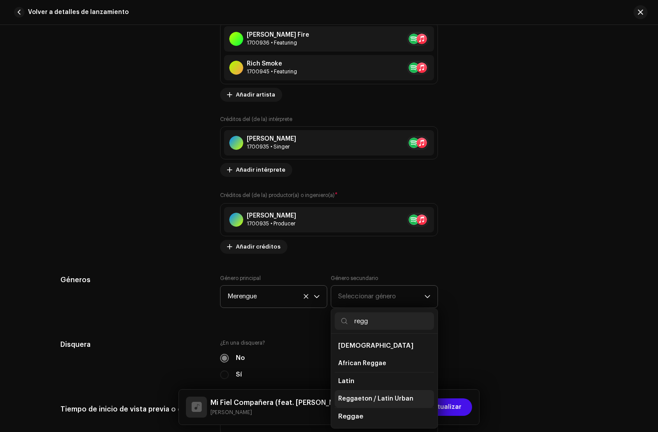
scroll to position [0, 0]
type input "regg"
click at [358, 399] on span "Reggaeton / Latin Urban" at bounding box center [375, 398] width 75 height 9
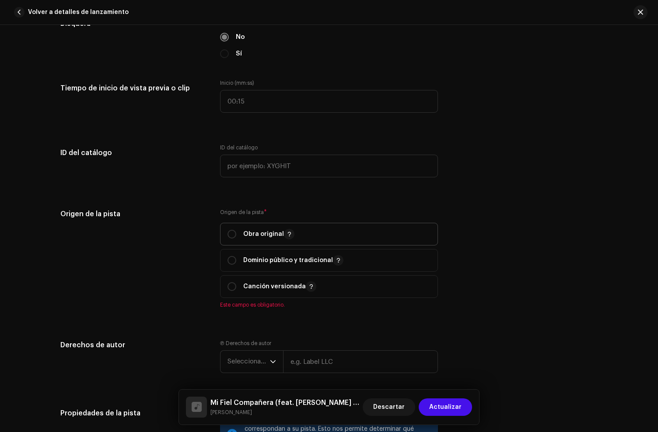
scroll to position [992, 0]
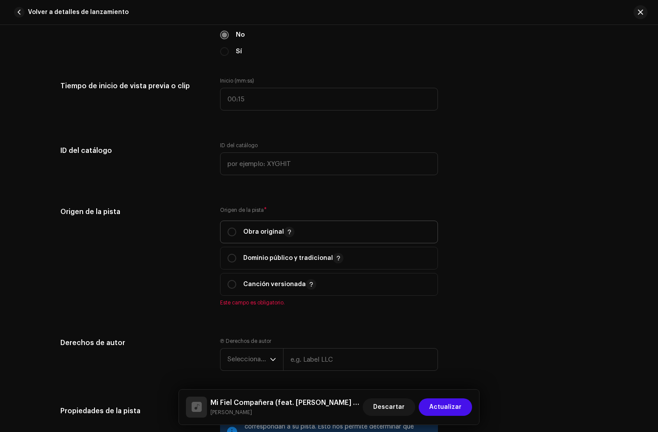
click at [257, 234] on p "Obra original" at bounding box center [268, 232] width 51 height 10
radio input "true"
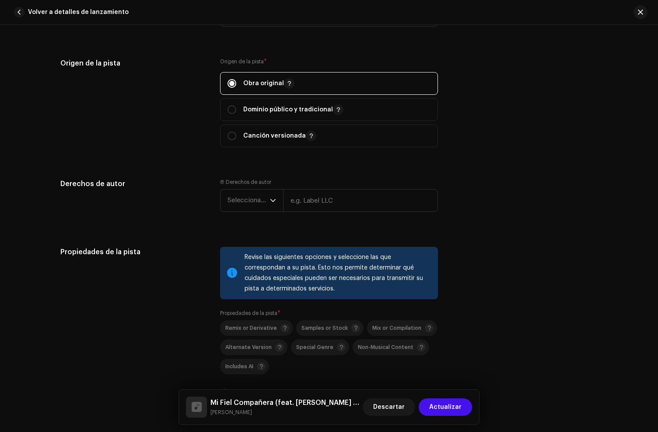
scroll to position [1154, 0]
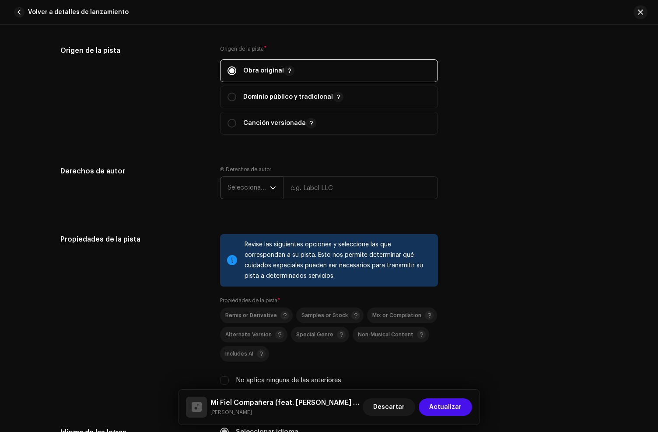
click at [249, 192] on span "Seleccionar año" at bounding box center [248, 188] width 42 height 22
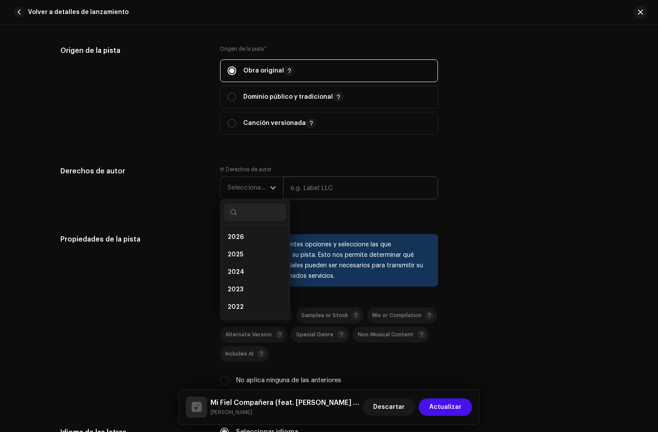
drag, startPoint x: 237, startPoint y: 257, endPoint x: 329, endPoint y: 180, distance: 120.0
click at [238, 257] on span "2025" at bounding box center [235, 255] width 16 height 9
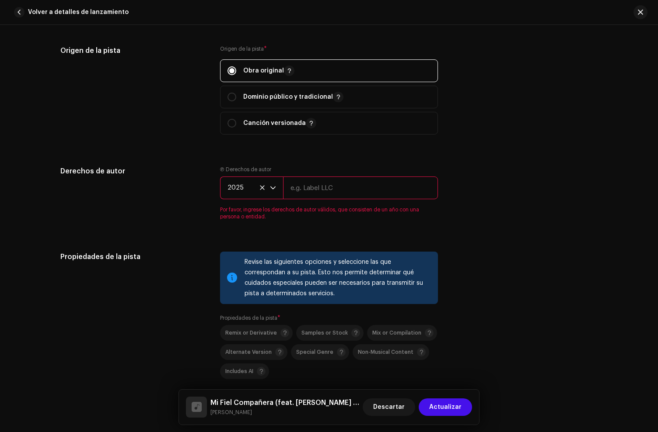
click at [319, 189] on input "text" at bounding box center [360, 188] width 155 height 23
paste input "[PERSON_NAME], under exclusive license to [PERSON_NAME] Music LLC"
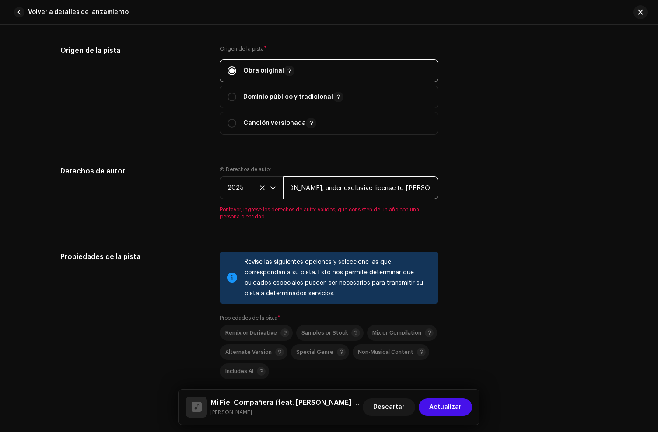
drag, startPoint x: 292, startPoint y: 191, endPoint x: 545, endPoint y: 195, distance: 252.7
click at [541, 194] on div "Derechos de autor Ⓟ Derechos de autor 2025 [PERSON_NAME], under exclusive licen…" at bounding box center [328, 198] width 537 height 65
type input "[PERSON_NAME]"
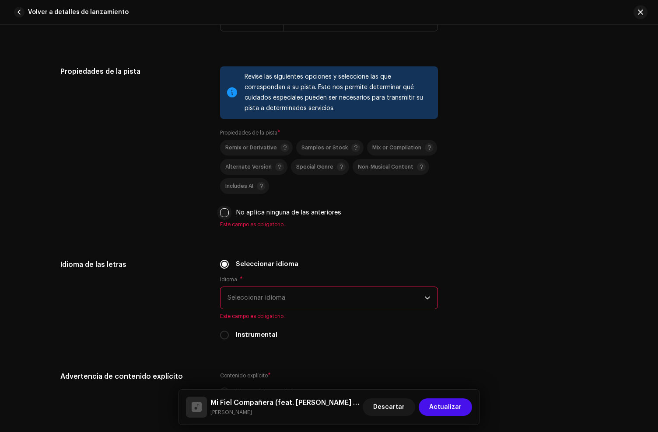
scroll to position [1322, 0]
click at [224, 212] on input "No aplica ninguna de las anteriores" at bounding box center [224, 212] width 9 height 9
checkbox input "true"
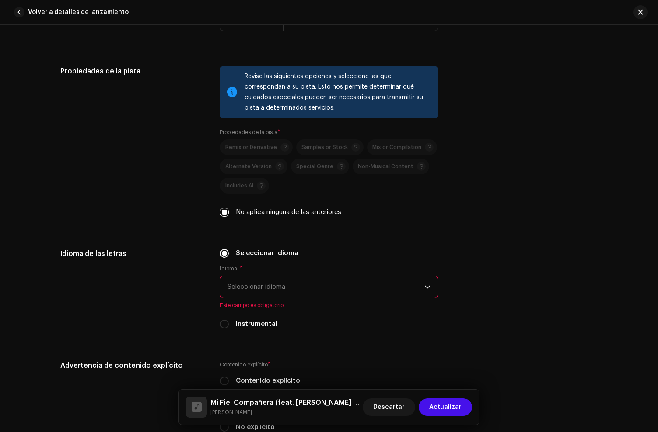
click at [254, 285] on span "Seleccionar idioma" at bounding box center [325, 287] width 197 height 22
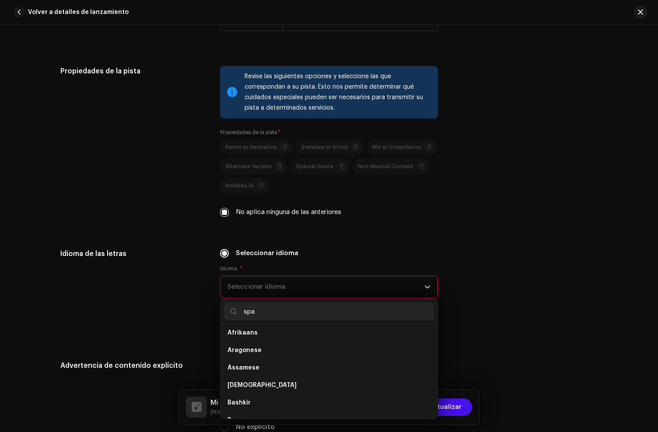
scroll to position [0, 0]
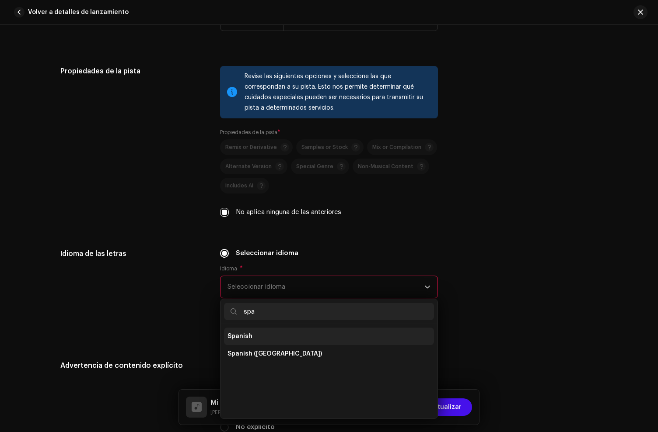
type input "spa"
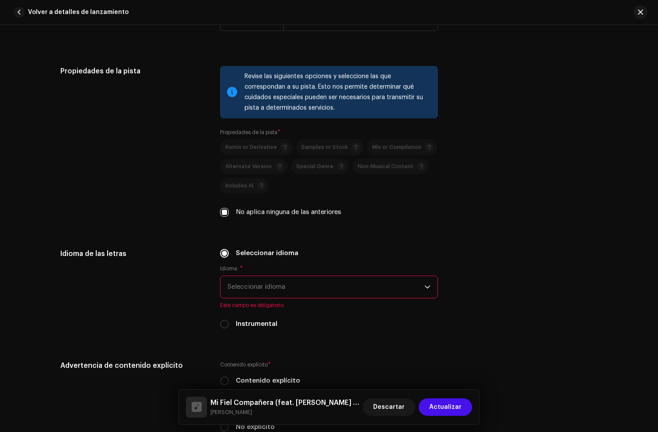
click at [311, 331] on li "Spanish" at bounding box center [329, 329] width 210 height 14
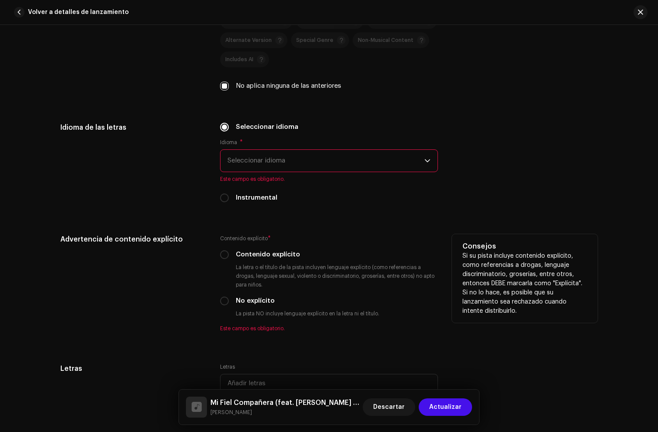
scroll to position [1456, 0]
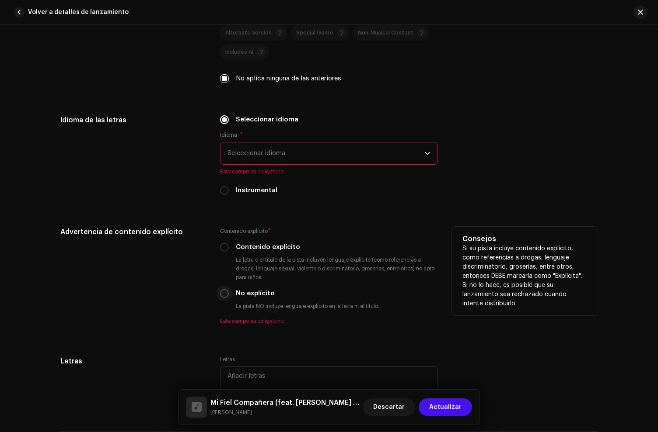
click at [223, 298] on input "No explícito" at bounding box center [224, 293] width 9 height 9
radio input "true"
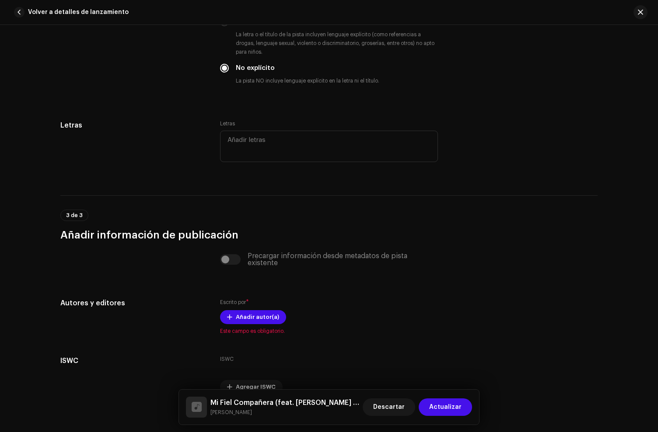
scroll to position [1729, 0]
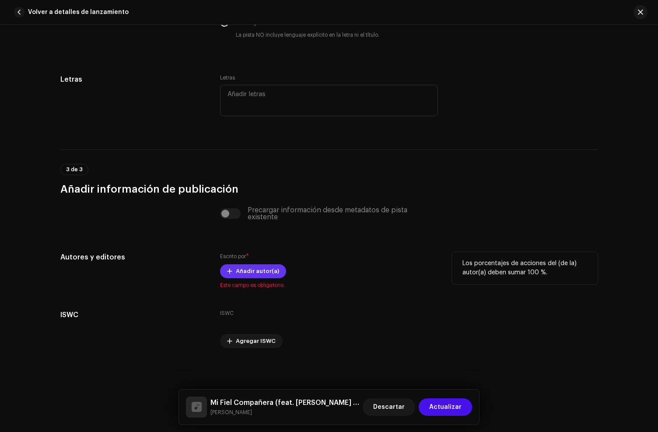
click at [244, 271] on span "Añadir autor(a)" at bounding box center [257, 271] width 43 height 17
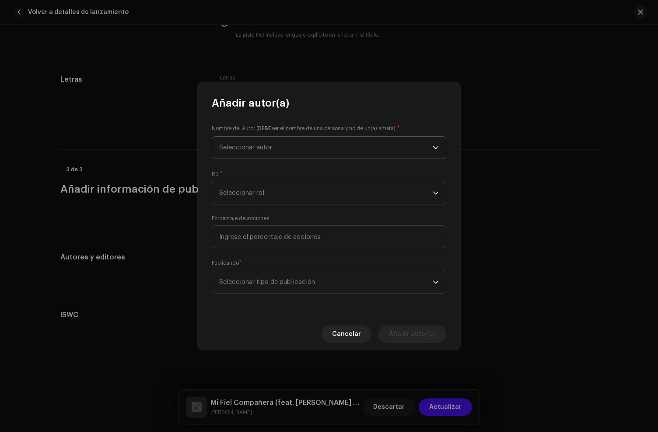
drag, startPoint x: 284, startPoint y: 155, endPoint x: 269, endPoint y: 153, distance: 15.0
click at [283, 155] on span "Seleccionar autor" at bounding box center [325, 148] width 213 height 22
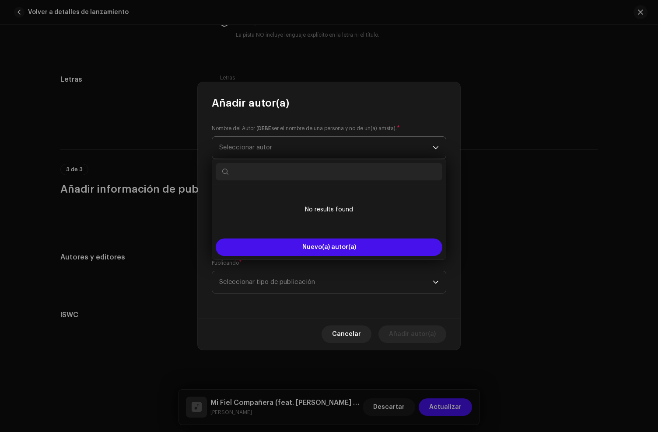
click at [269, 153] on span "Seleccionar autor" at bounding box center [325, 148] width 213 height 22
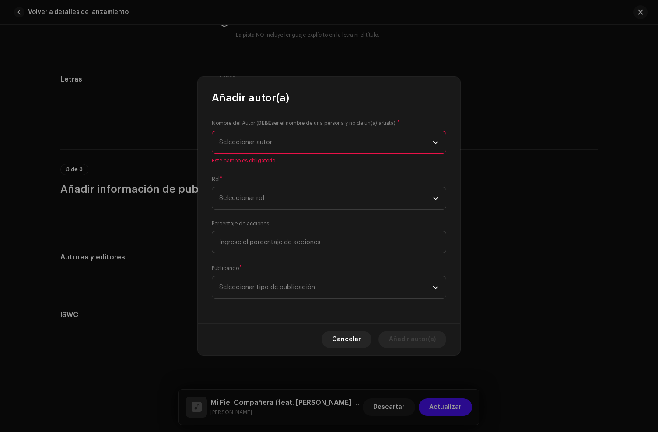
click at [267, 148] on span "Seleccionar autor" at bounding box center [325, 143] width 213 height 22
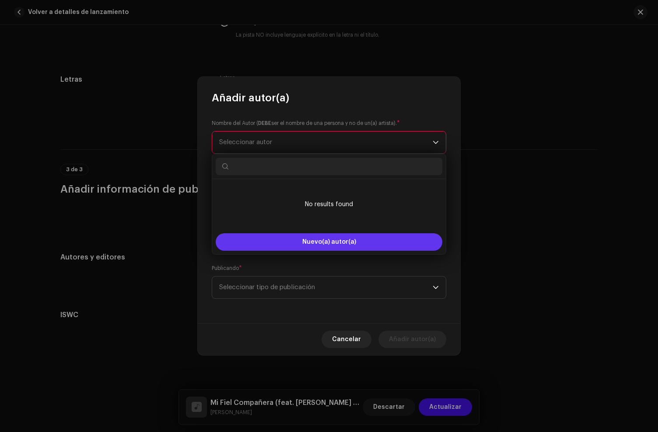
click at [297, 244] on button "Nuevo(a) autor(a)" at bounding box center [329, 241] width 226 height 17
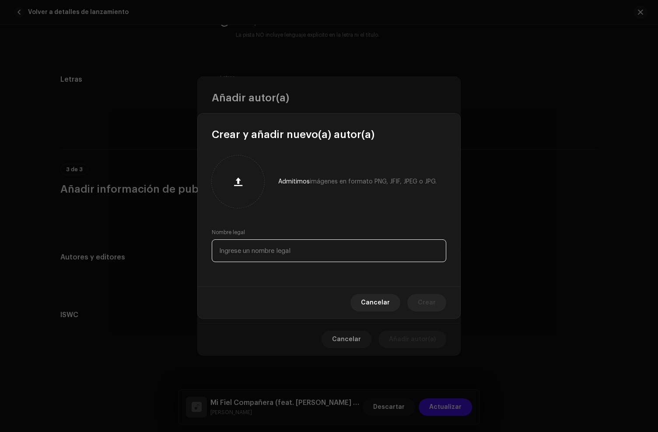
drag, startPoint x: 267, startPoint y: 240, endPoint x: 263, endPoint y: 254, distance: 14.1
click at [267, 240] on input "text" at bounding box center [329, 251] width 234 height 23
click at [263, 254] on input "text" at bounding box center [329, 251] width 234 height 23
type input "[PERSON_NAME]"
click at [427, 307] on span "Crear" at bounding box center [427, 302] width 18 height 17
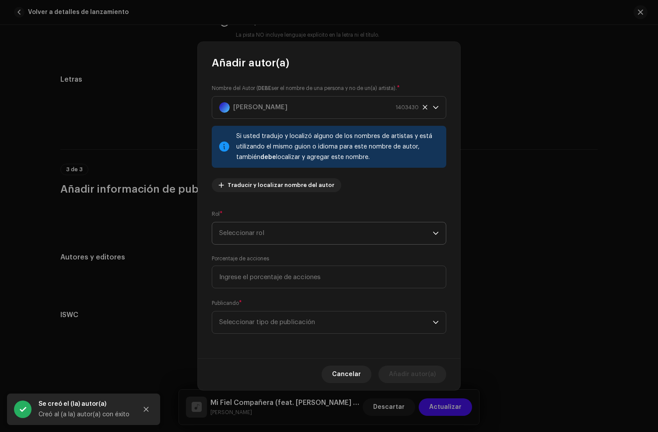
click at [251, 235] on span "Seleccionar rol" at bounding box center [325, 234] width 213 height 22
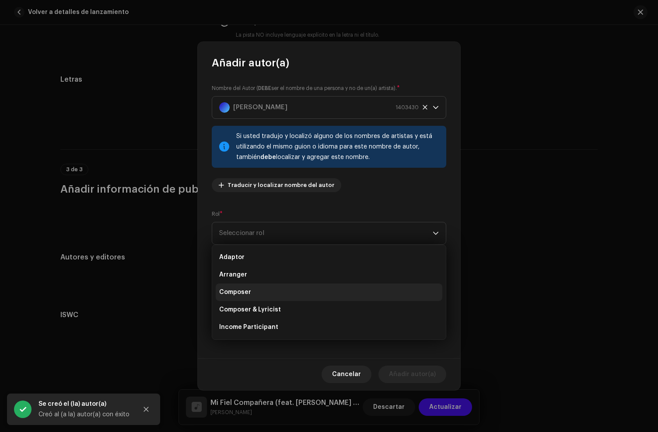
drag, startPoint x: 249, startPoint y: 307, endPoint x: 255, endPoint y: 283, distance: 24.5
click at [250, 306] on span "Composer & Lyricist" at bounding box center [250, 310] width 62 height 9
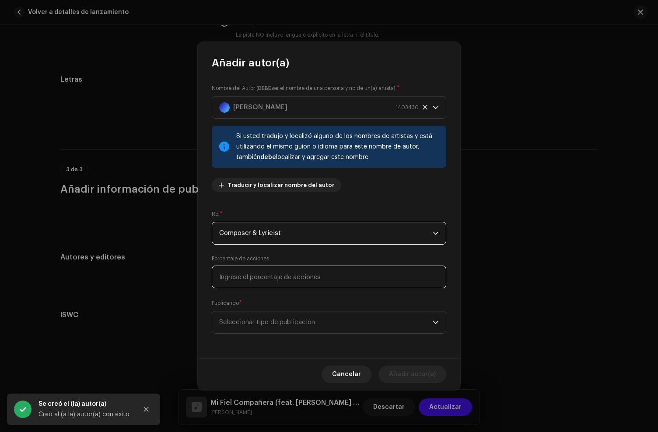
click at [249, 280] on input at bounding box center [329, 277] width 234 height 23
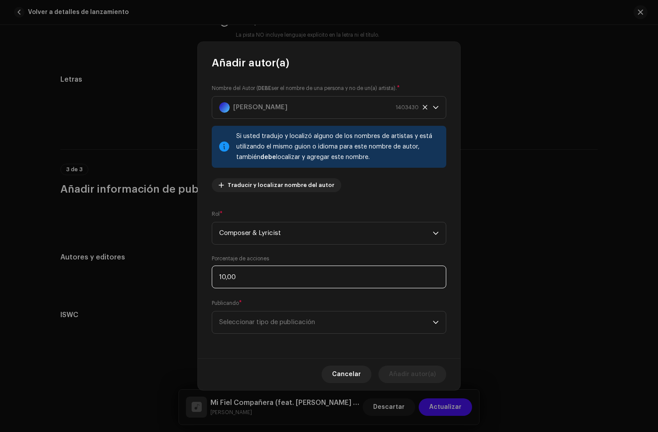
type input "100,00"
click at [281, 325] on span "Seleccionar tipo de publicación" at bounding box center [325, 323] width 213 height 22
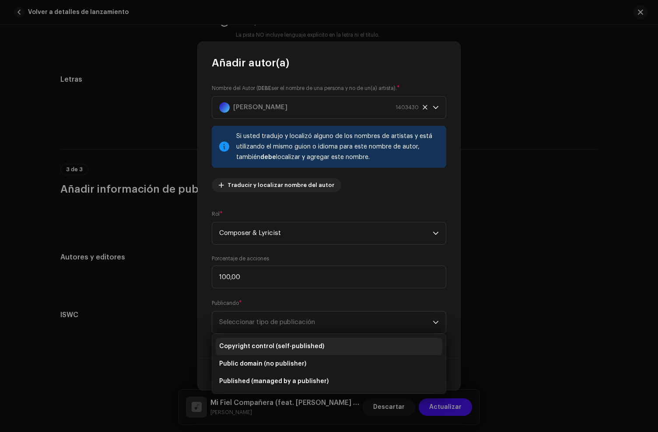
click at [271, 346] on span "Copyright control (self-published)" at bounding box center [271, 346] width 105 height 9
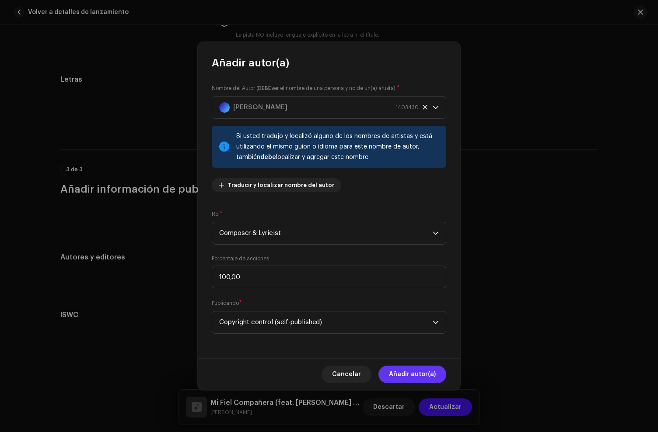
click at [439, 371] on button "Añadir autor(a)" at bounding box center [412, 374] width 68 height 17
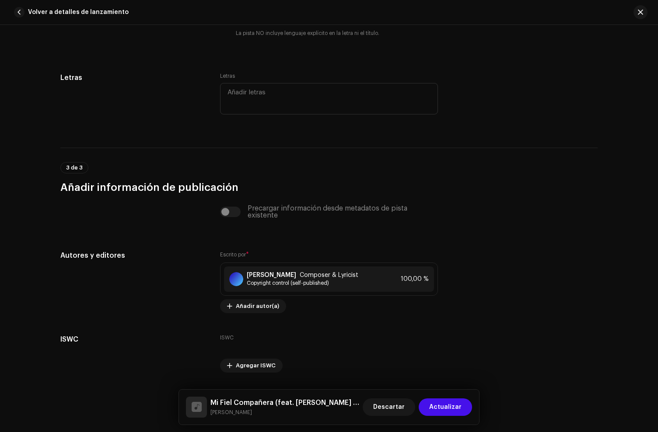
click at [453, 411] on span "Actualizar" at bounding box center [445, 407] width 32 height 17
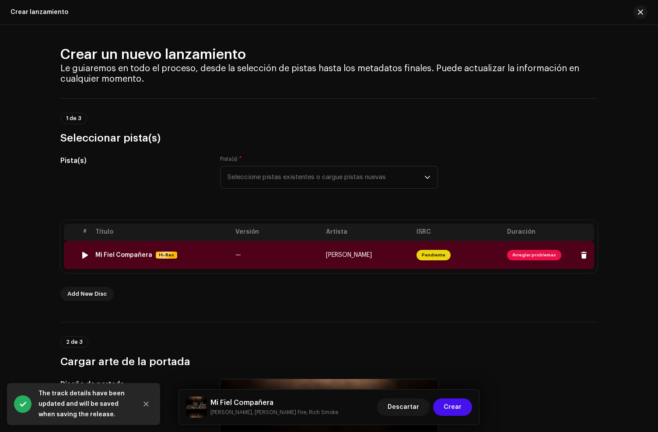
click at [203, 258] on div "Mi Fiel Compañera Hi-Res" at bounding box center [161, 254] width 133 height 7
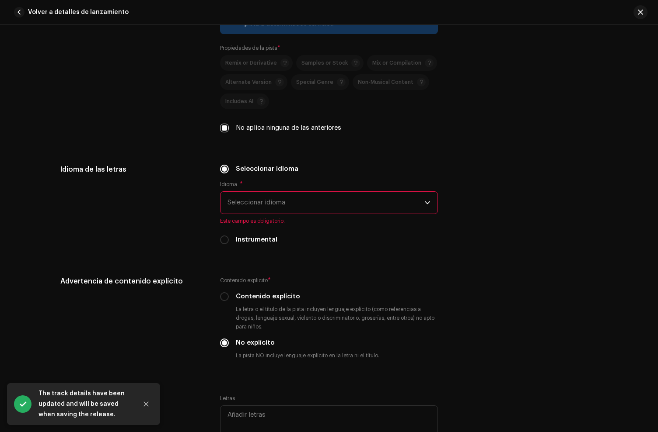
scroll to position [1412, 0]
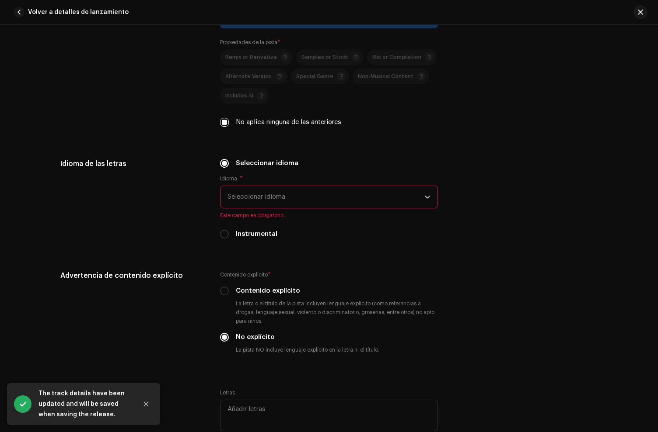
click at [257, 203] on span "Seleccionar idioma" at bounding box center [325, 197] width 197 height 22
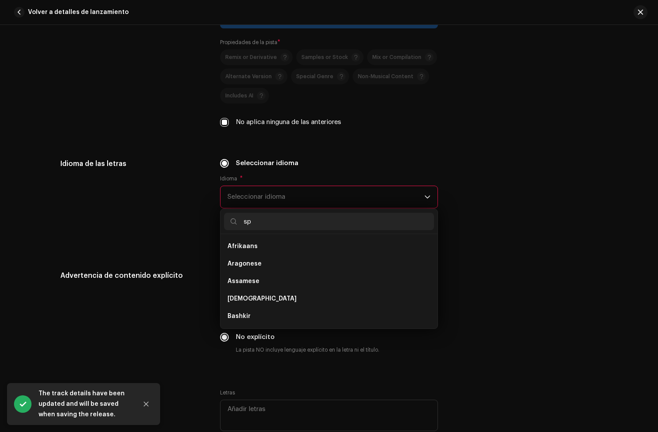
scroll to position [0, 0]
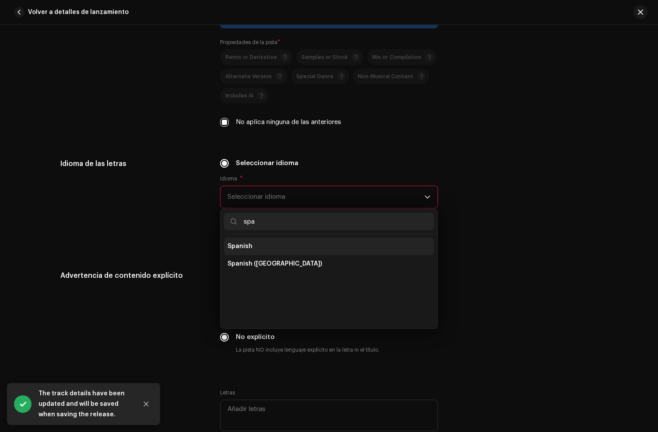
type input "spa"
click at [260, 246] on li "Spanish" at bounding box center [329, 246] width 210 height 17
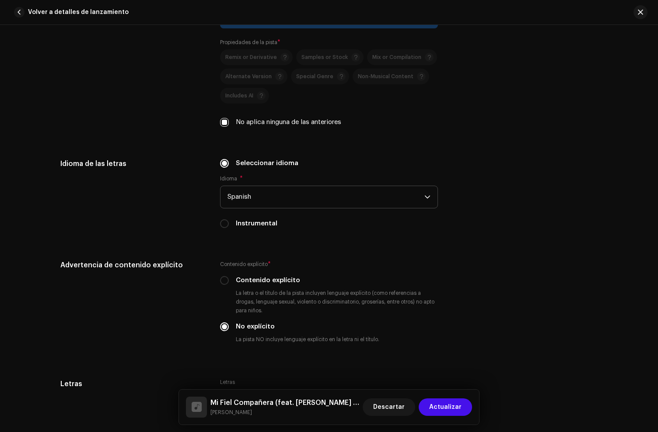
click at [453, 397] on div "Descartar Actualizar" at bounding box center [416, 407] width 109 height 21
drag, startPoint x: 436, startPoint y: 407, endPoint x: 418, endPoint y: 386, distance: 28.2
click at [435, 407] on span "Actualizar" at bounding box center [445, 407] width 32 height 17
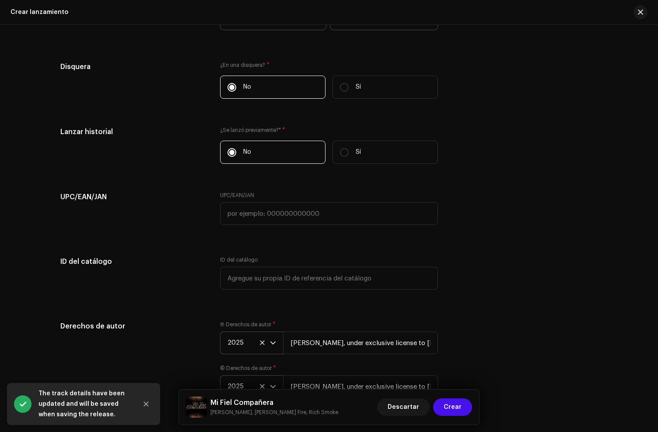
scroll to position [1519, 0]
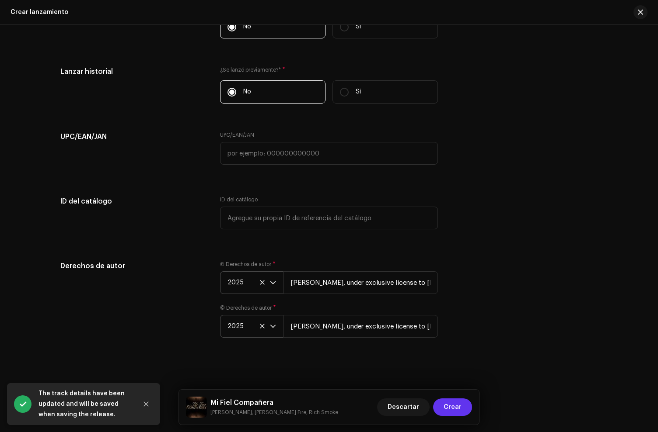
click at [453, 412] on span "Crear" at bounding box center [452, 407] width 18 height 17
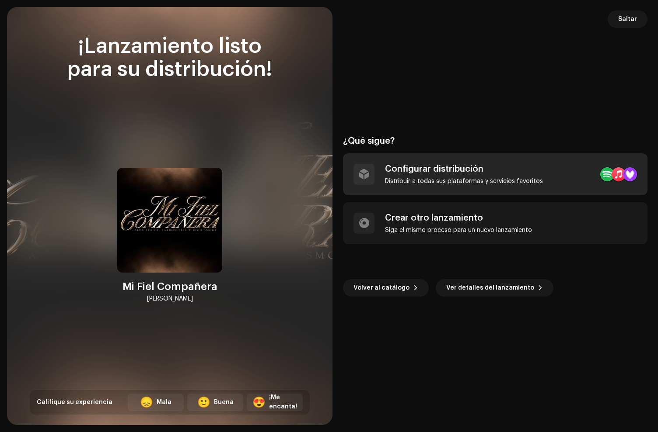
click at [449, 163] on div "Configurar distribución Distribuir a todas sus plataformas y servicios favoritos" at bounding box center [495, 174] width 304 height 42
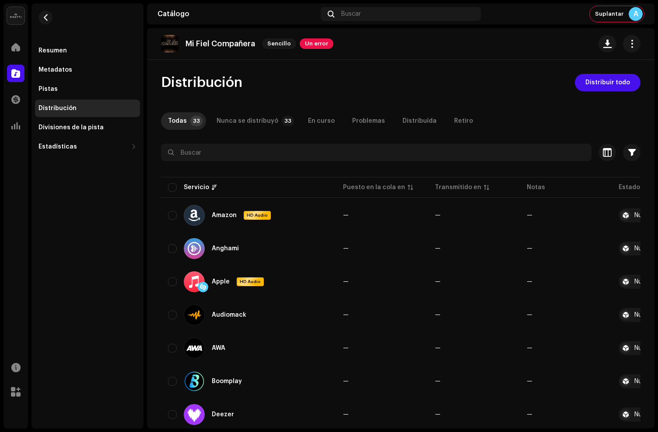
drag, startPoint x: 593, startPoint y: 87, endPoint x: 575, endPoint y: 130, distance: 46.7
click at [304, 40] on span "Un error" at bounding box center [316, 43] width 34 height 10
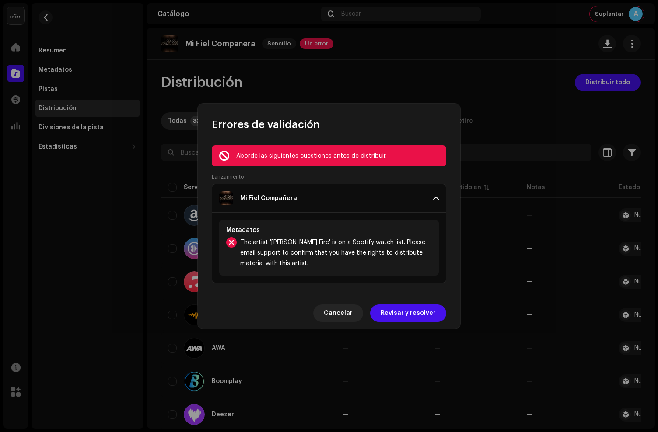
click at [422, 104] on div "Errores de validación" at bounding box center [329, 118] width 262 height 28
click at [328, 310] on button "Cancelar" at bounding box center [338, 313] width 50 height 17
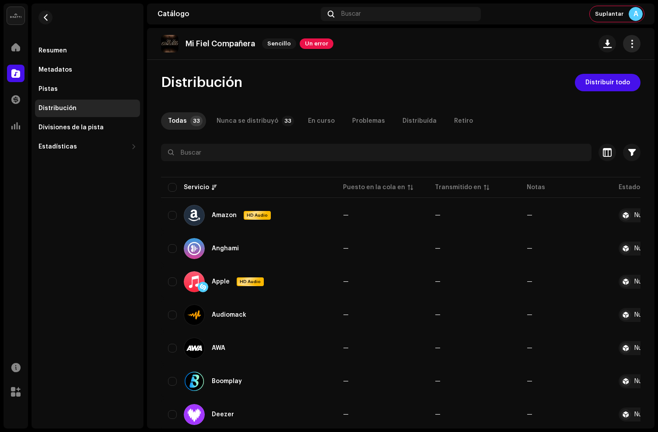
click at [623, 38] on button "button" at bounding box center [631, 43] width 17 height 17
click at [278, 39] on span "Sencillo" at bounding box center [279, 43] width 34 height 10
click at [615, 13] on span "Suplantar" at bounding box center [609, 13] width 28 height 7
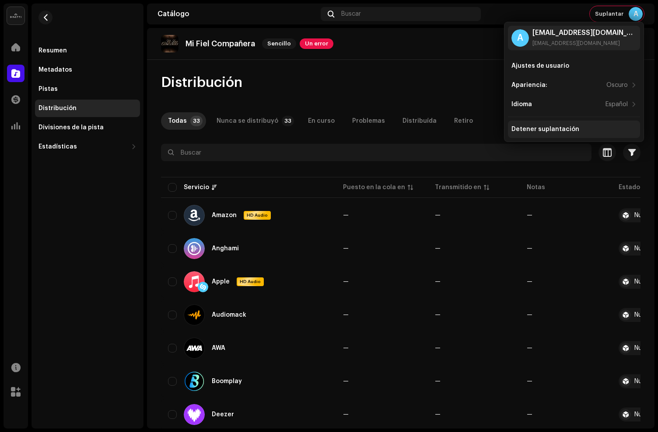
click at [540, 128] on div "Detener suplantación" at bounding box center [545, 129] width 68 height 7
